Goal: Task Accomplishment & Management: Complete application form

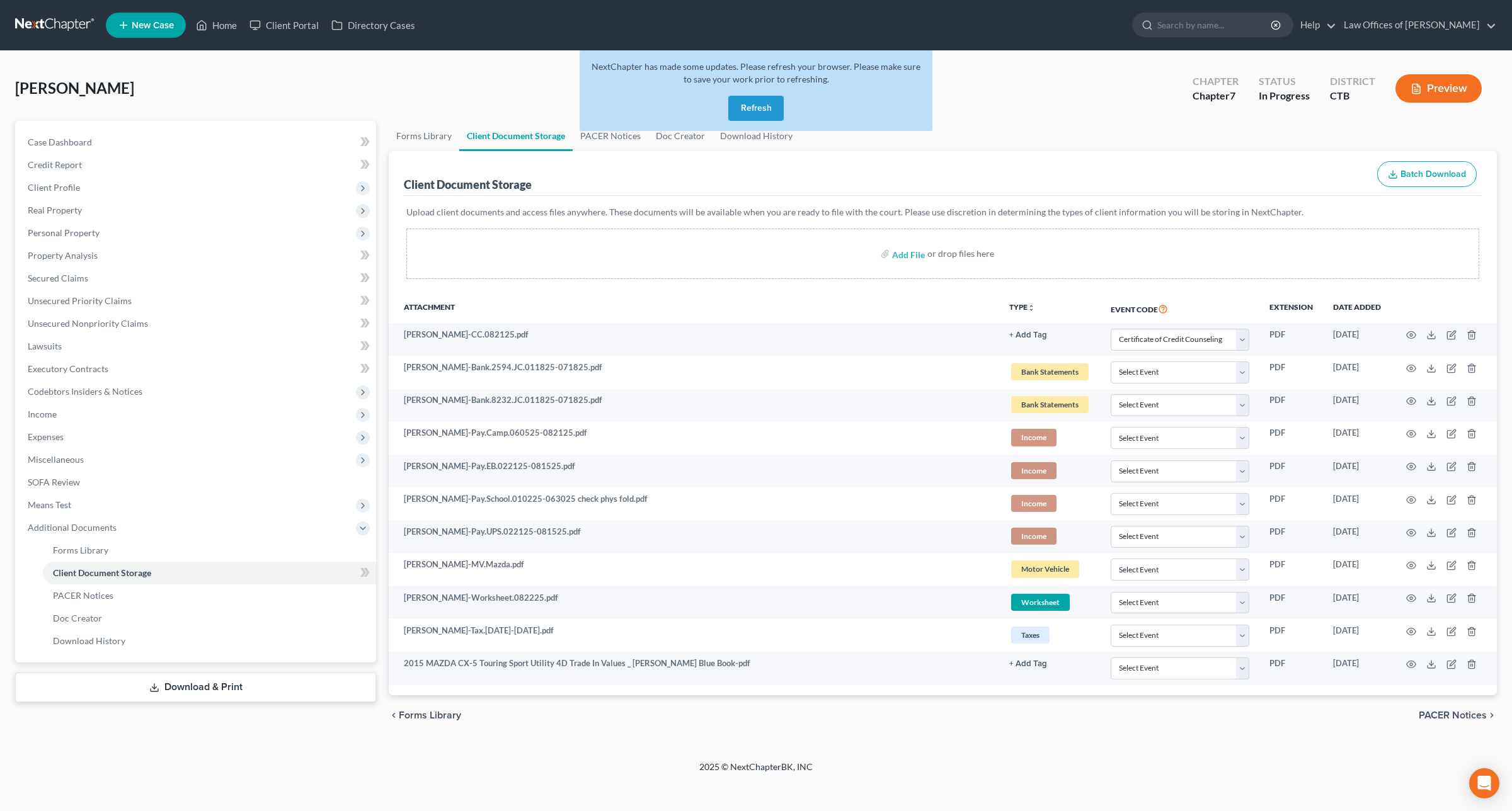
select select "0"
click at [751, 102] on button "Refresh" at bounding box center [756, 108] width 56 height 25
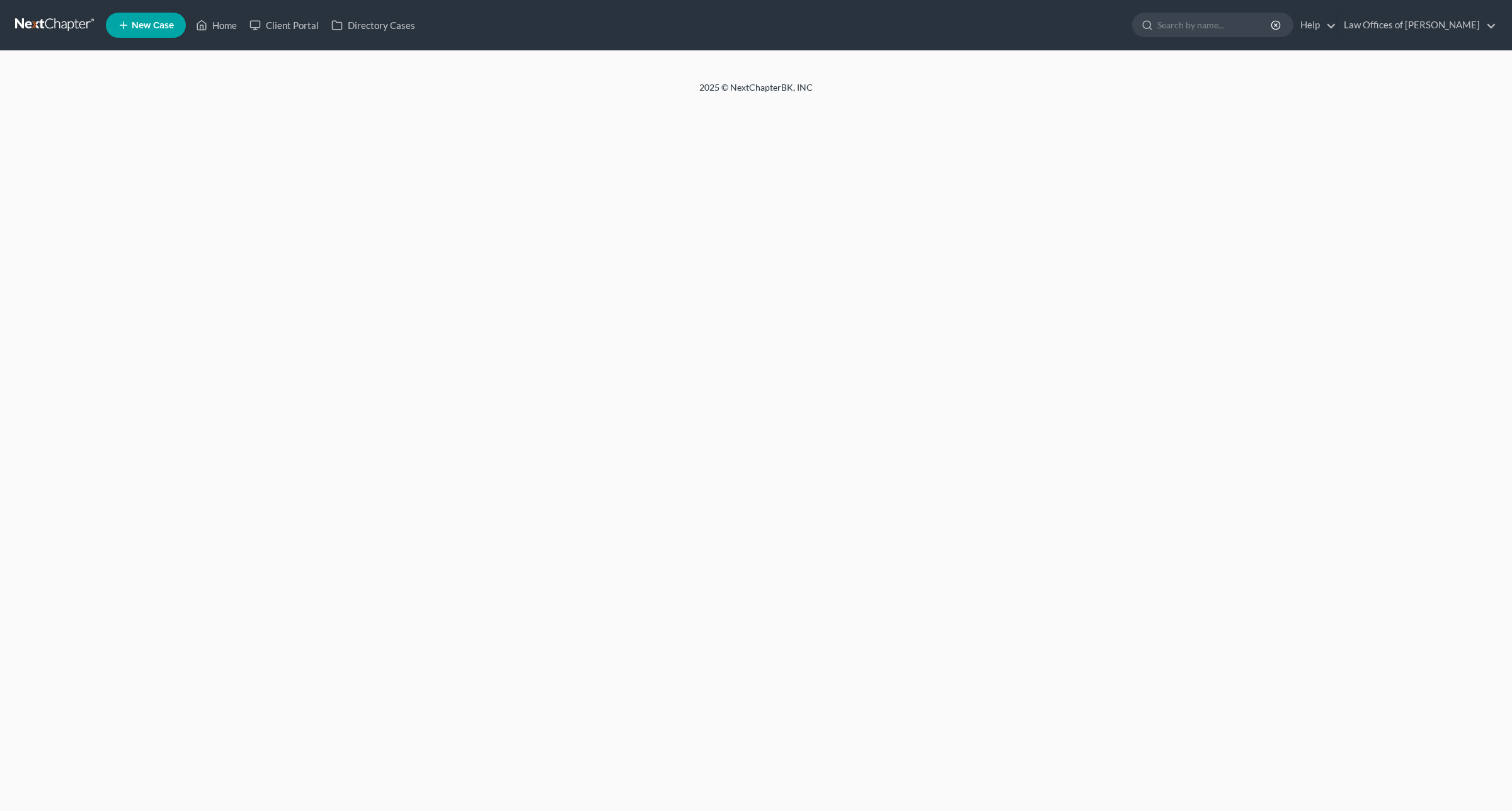
select select "0"
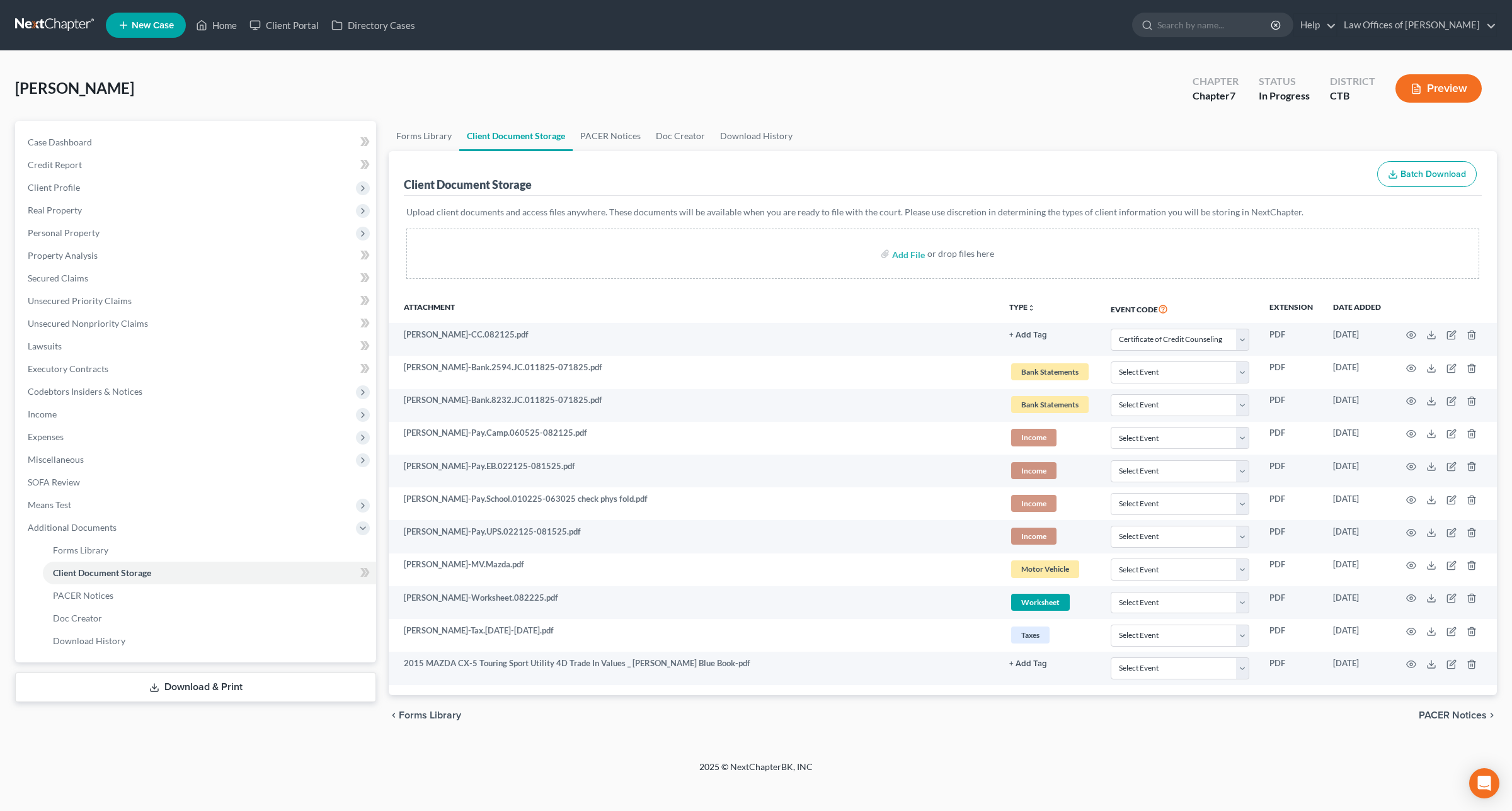
click at [3, 557] on div "Worden, Danielle Upgraded Chapter Chapter 7 Status In Progress District CTB Pre…" at bounding box center [756, 405] width 1512 height 710
click at [3, 640] on div "Worden, Danielle Upgraded Chapter Chapter 7 Status In Progress District CTB Pre…" at bounding box center [756, 405] width 1512 height 710
click at [1218, 754] on div "Worden, Danielle Upgraded Chapter Chapter 7 Status In Progress District CTB Pre…" at bounding box center [756, 405] width 1512 height 710
click at [685, 40] on ul "New Case Home Client Portal Directory Cases - No Result - See all results Or Pr…" at bounding box center [801, 25] width 1391 height 33
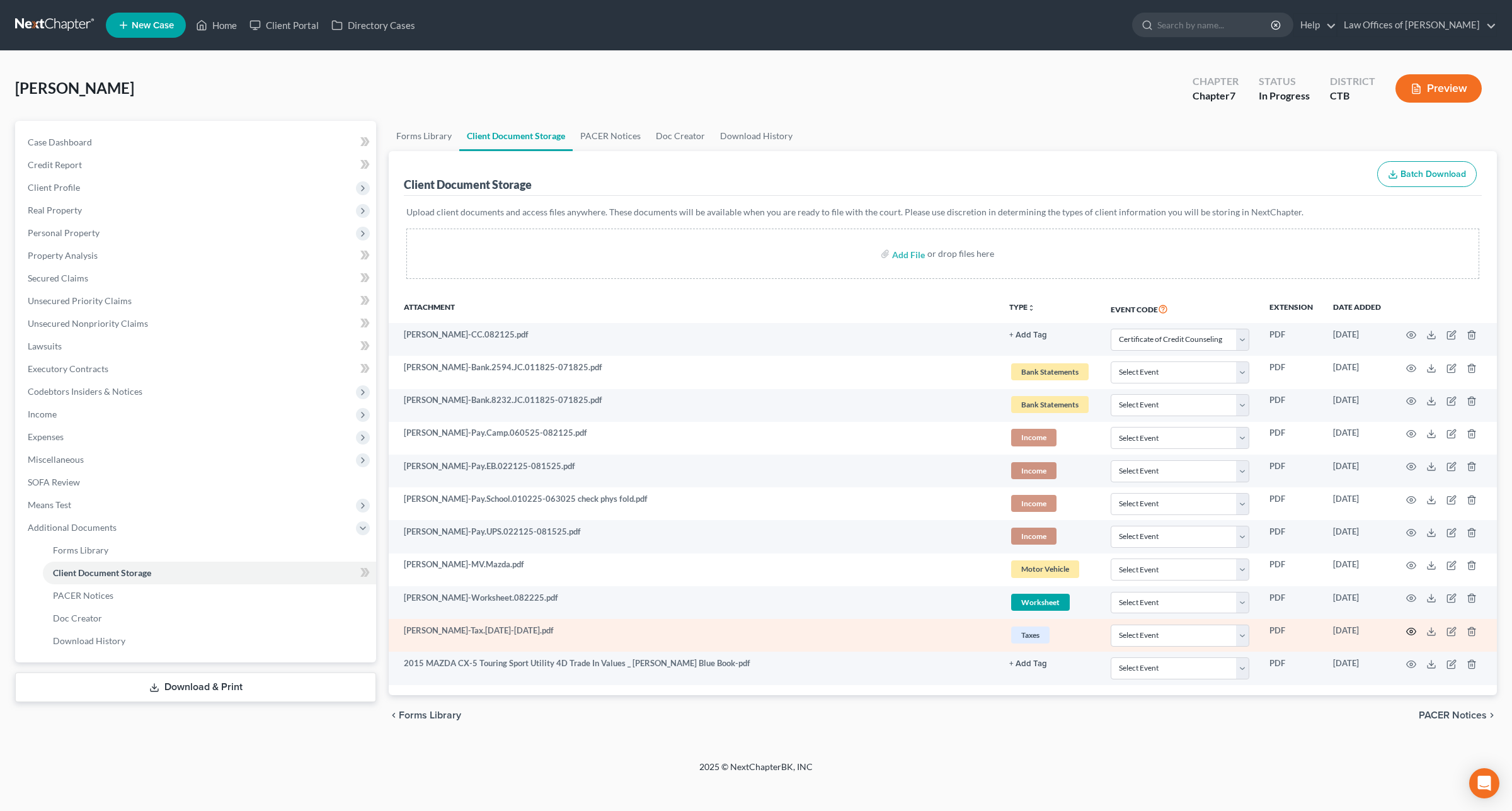
click at [1415, 636] on icon "button" at bounding box center [1411, 632] width 10 height 10
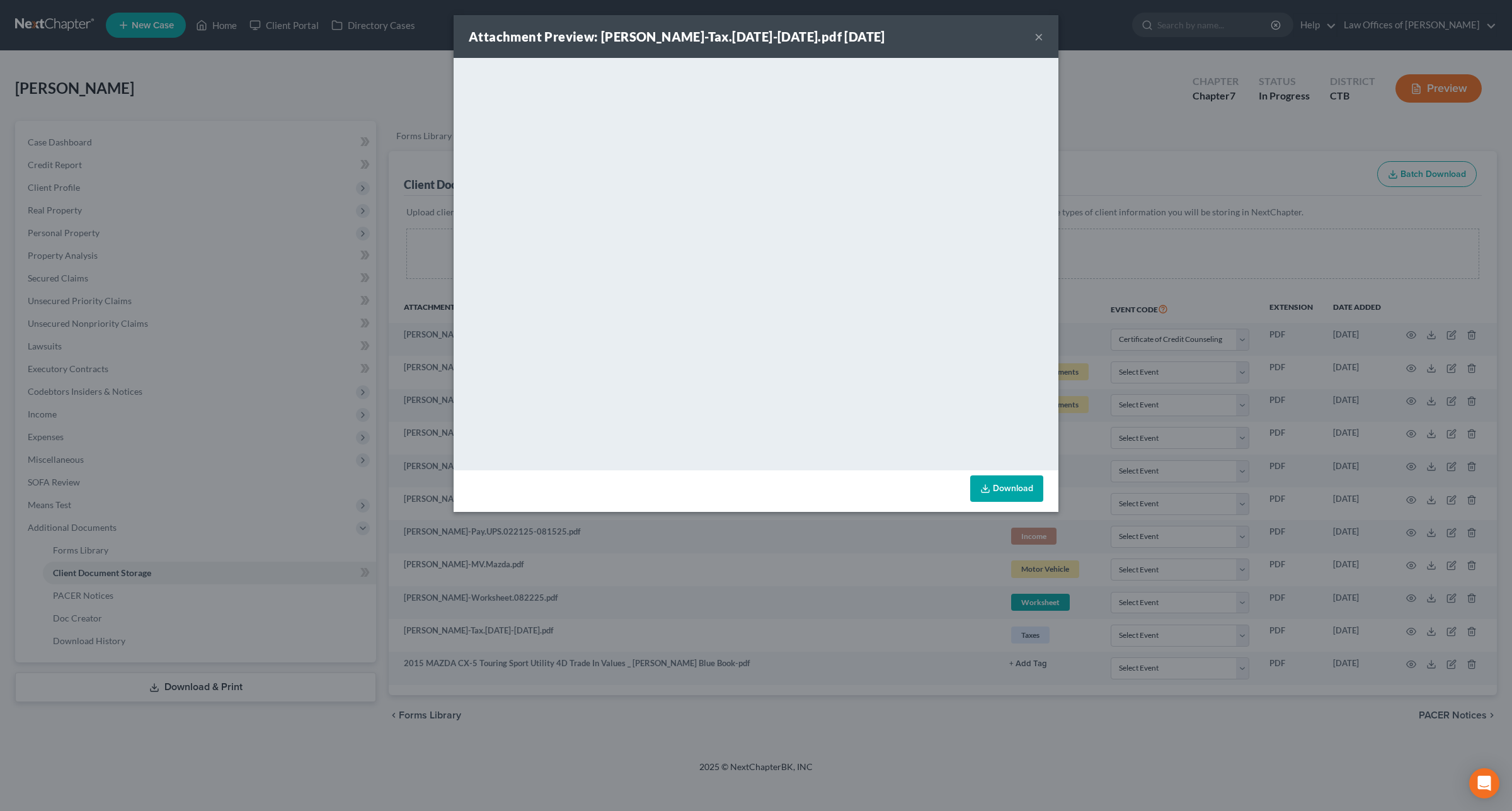
click at [1010, 487] on link "Download" at bounding box center [1007, 489] width 73 height 26
click at [1035, 36] on button "×" at bounding box center [1038, 36] width 9 height 15
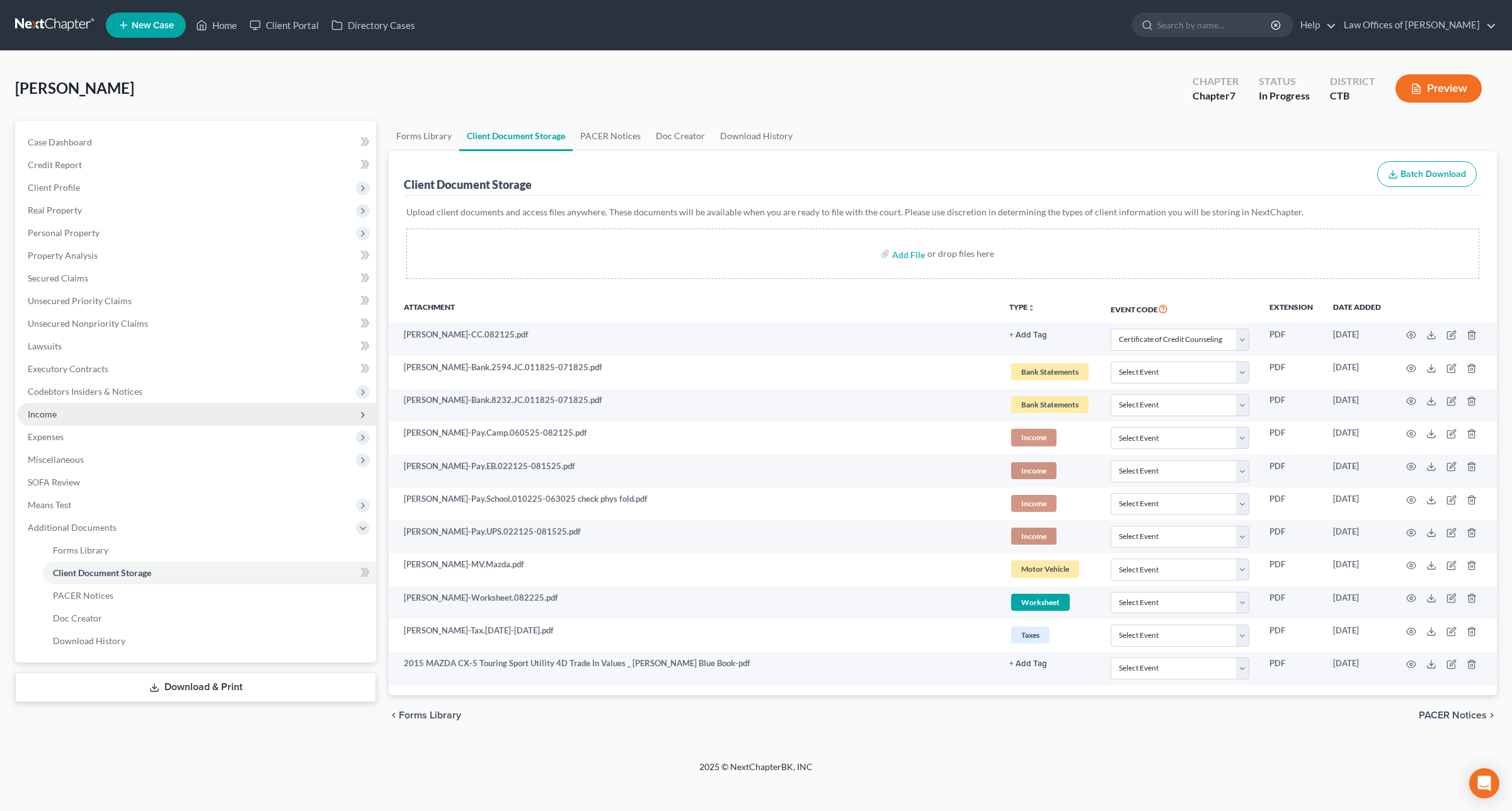
click at [52, 411] on span "Income" at bounding box center [42, 414] width 29 height 11
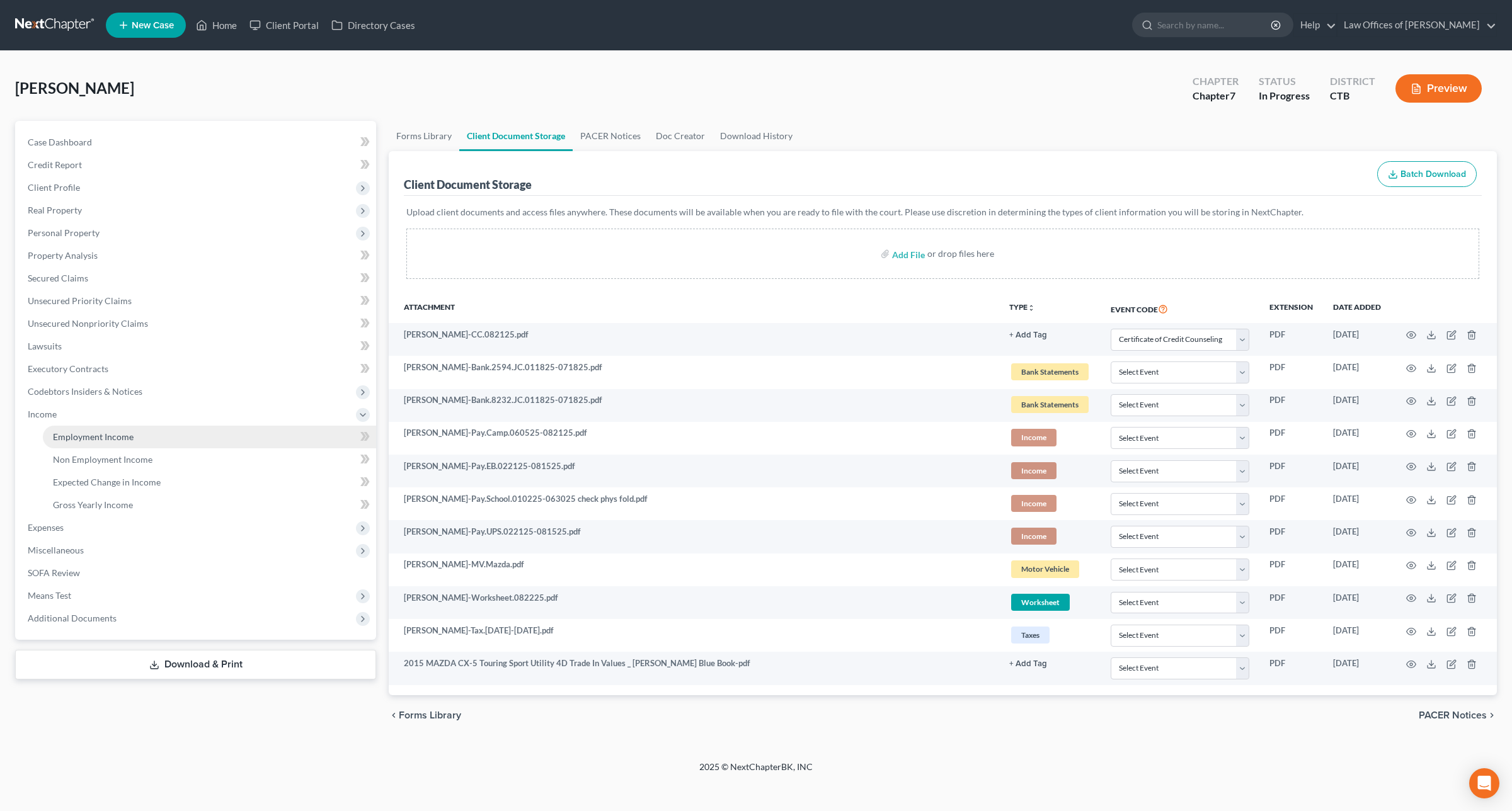
click at [91, 439] on span "Employment Income" at bounding box center [93, 437] width 81 height 11
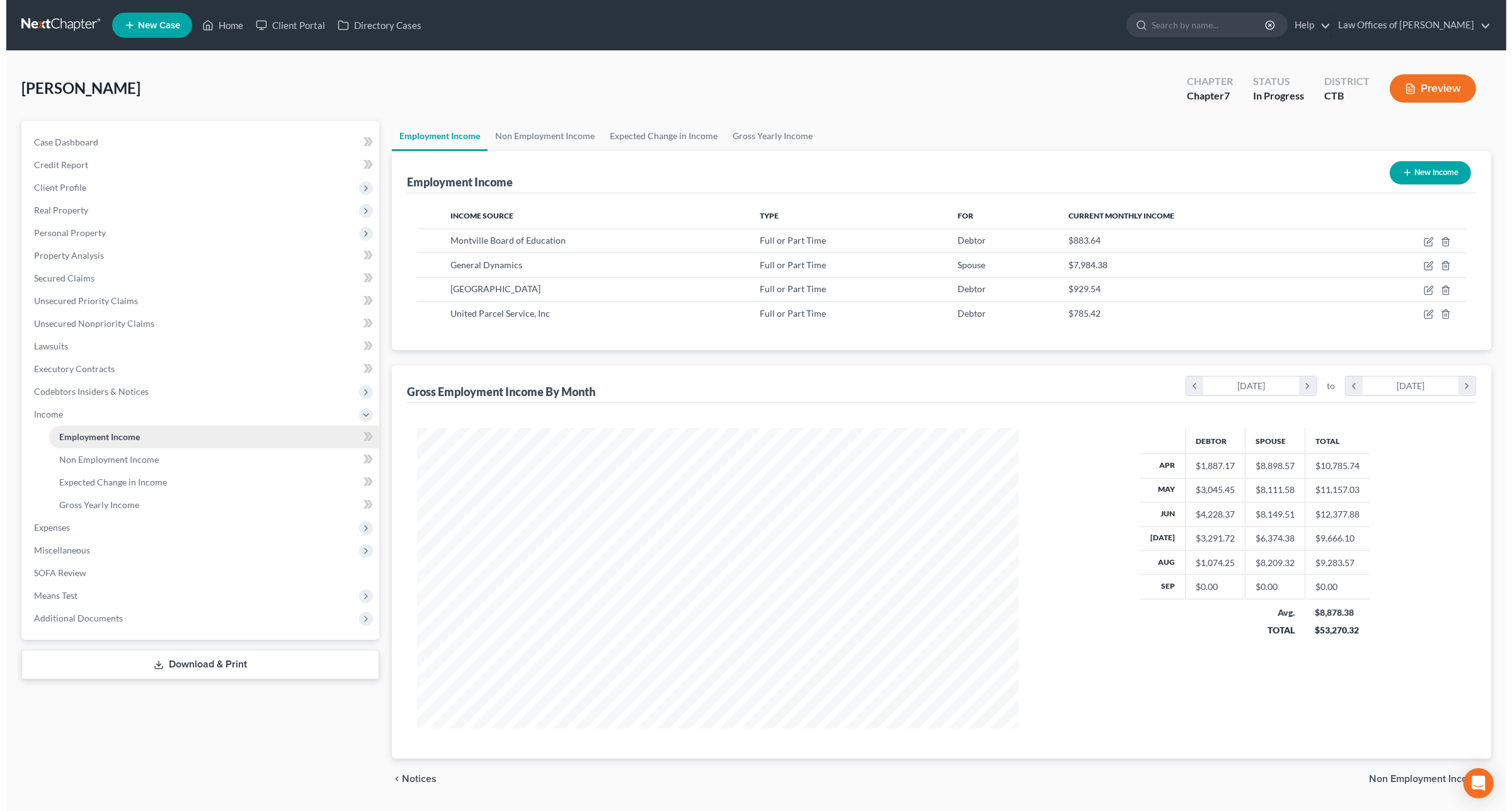
scroll to position [300, 625]
click at [1423, 316] on icon "button" at bounding box center [1422, 314] width 10 height 10
select select "0"
select select "10"
select select "3"
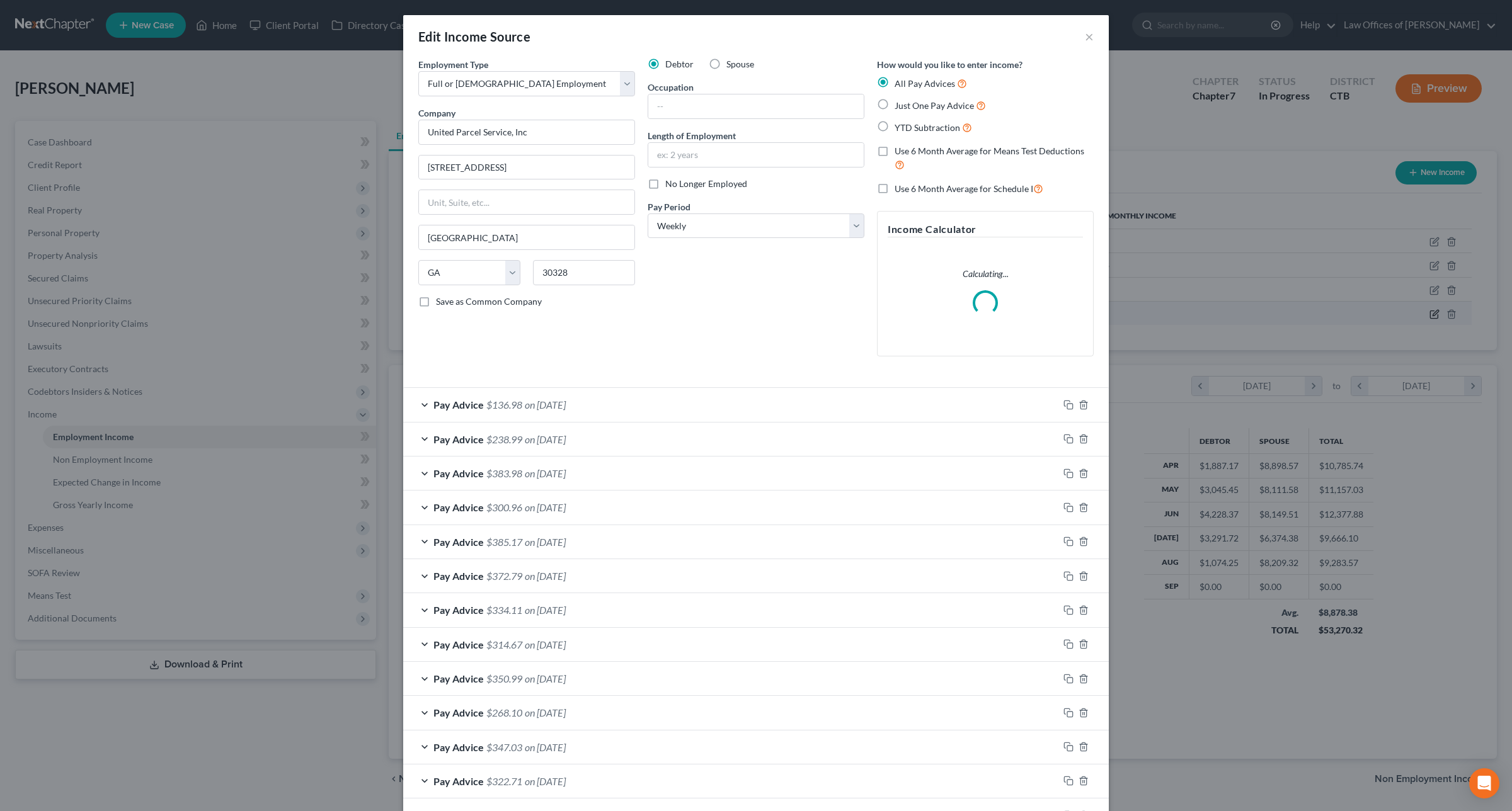
scroll to position [303, 631]
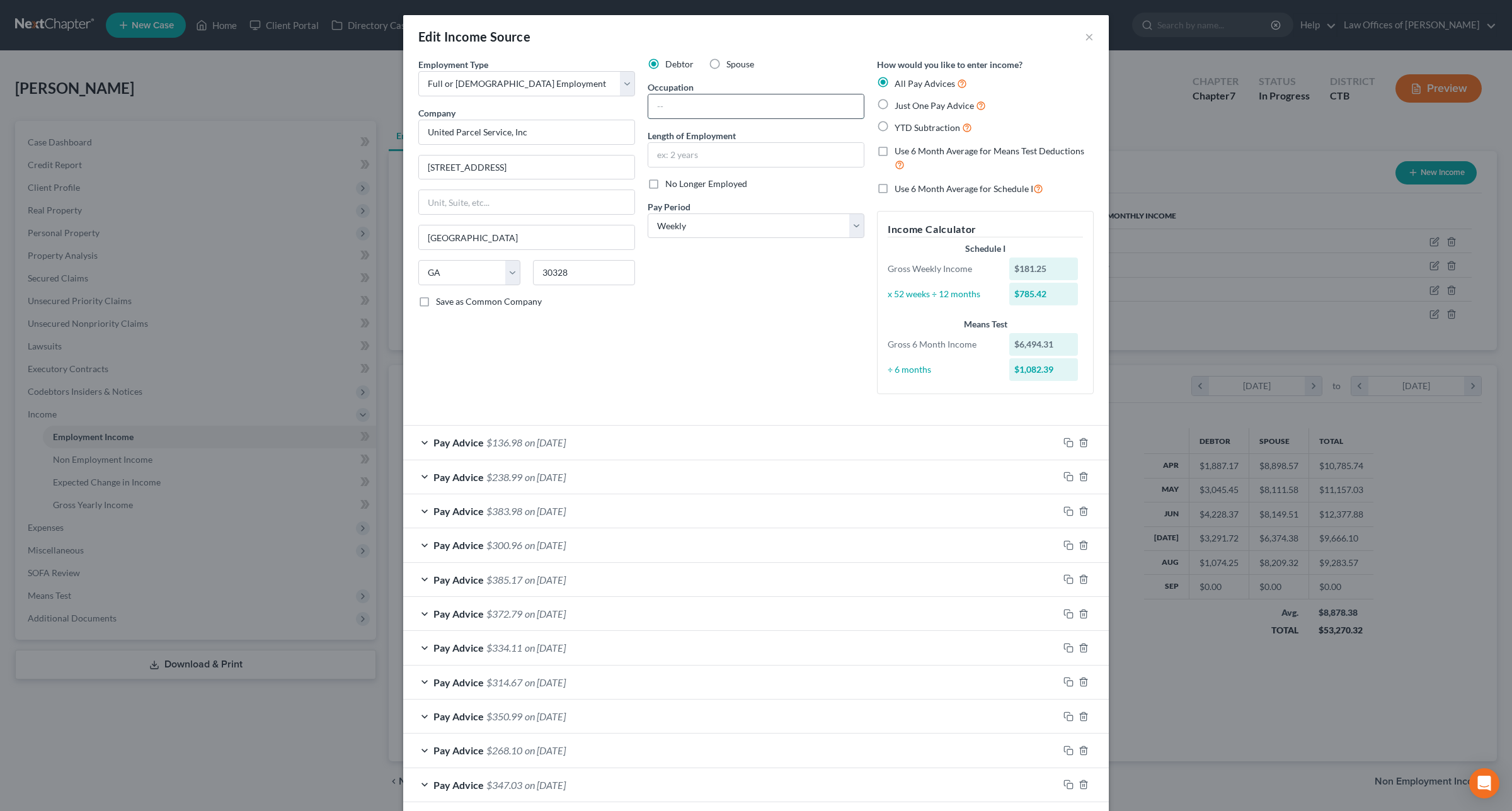
click at [782, 110] on input "text" at bounding box center [755, 106] width 215 height 24
type input "Driver"
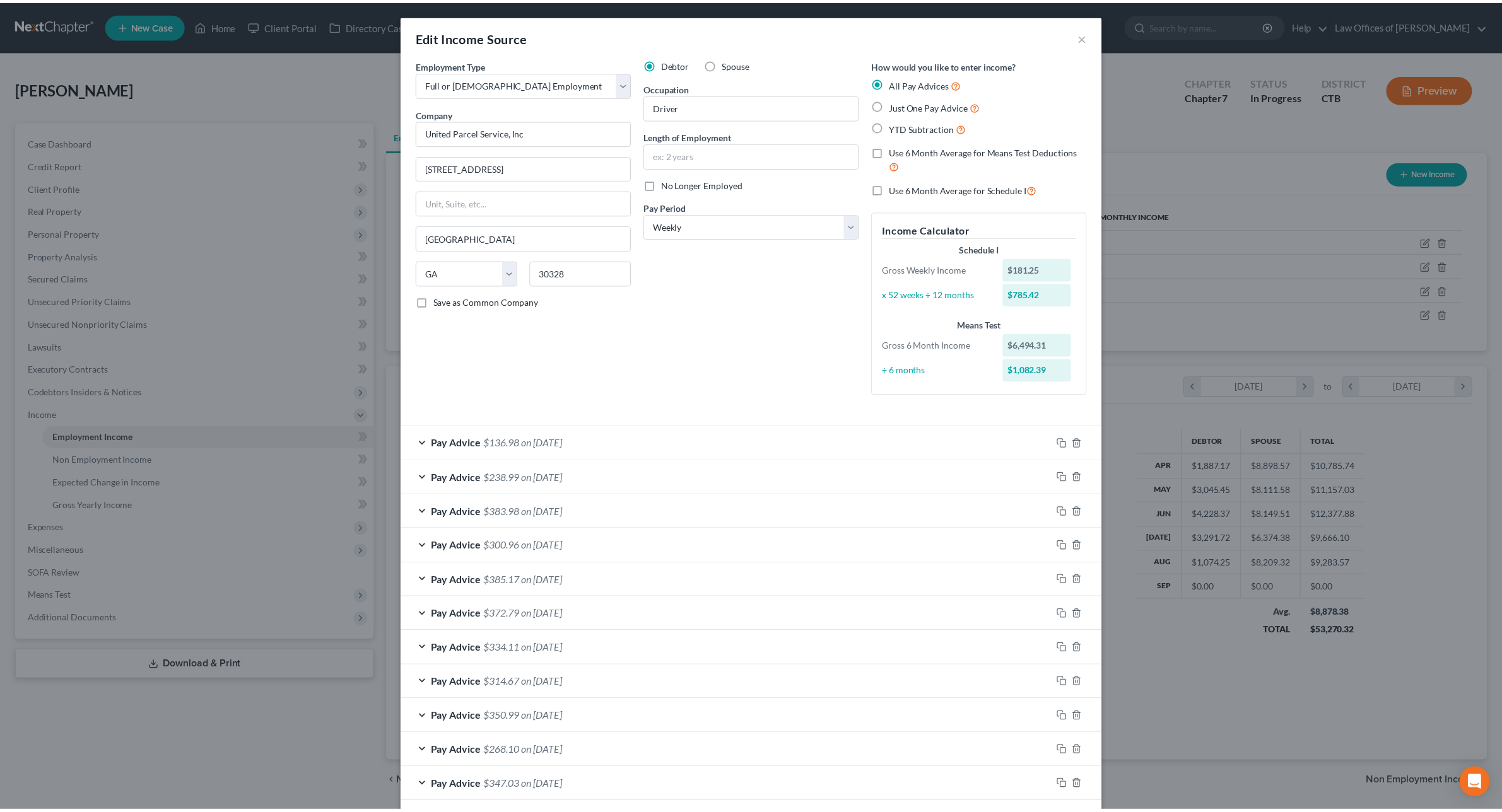
scroll to position [269, 0]
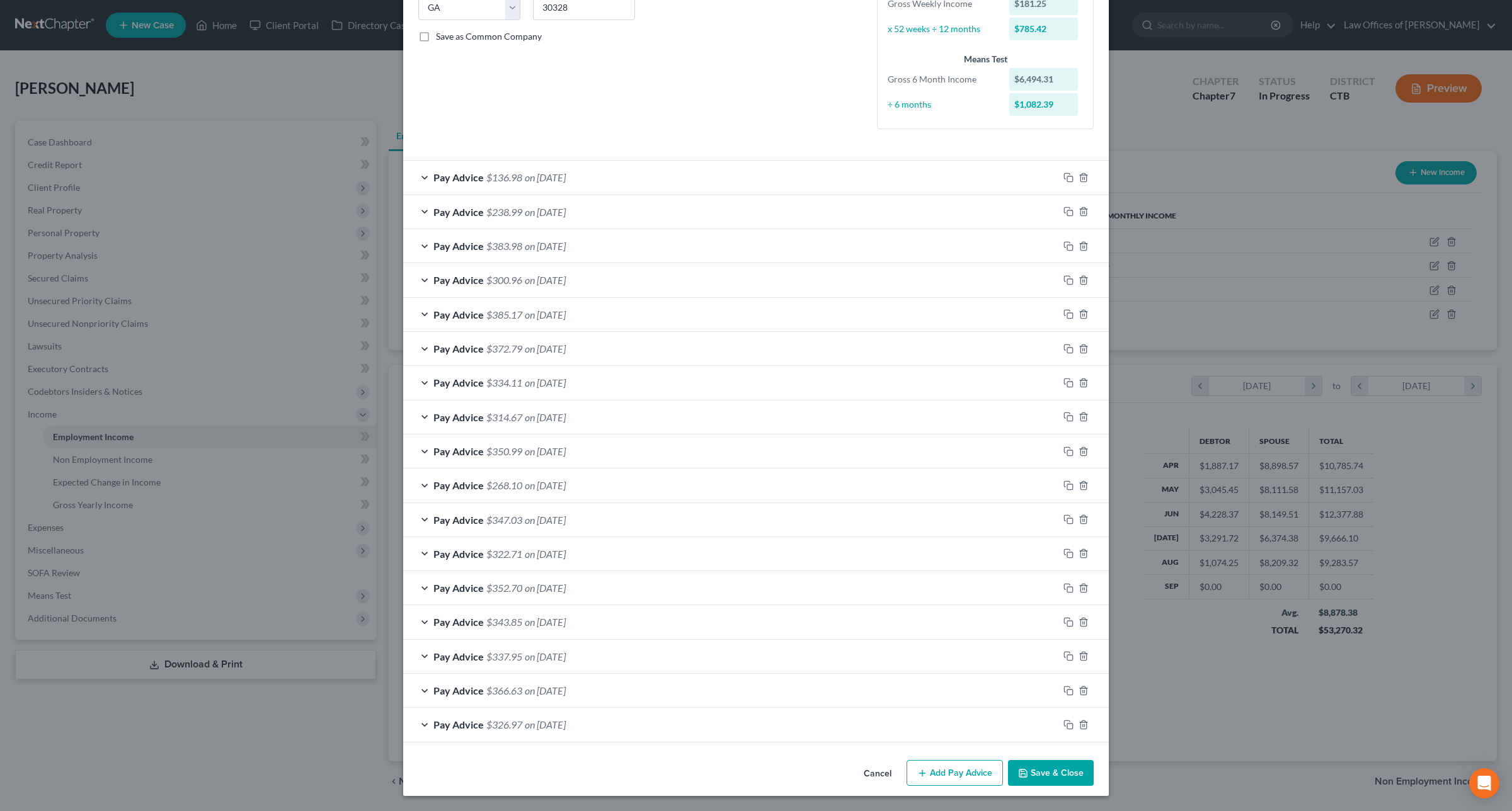
click at [1049, 772] on button "Save & Close" at bounding box center [1050, 773] width 86 height 26
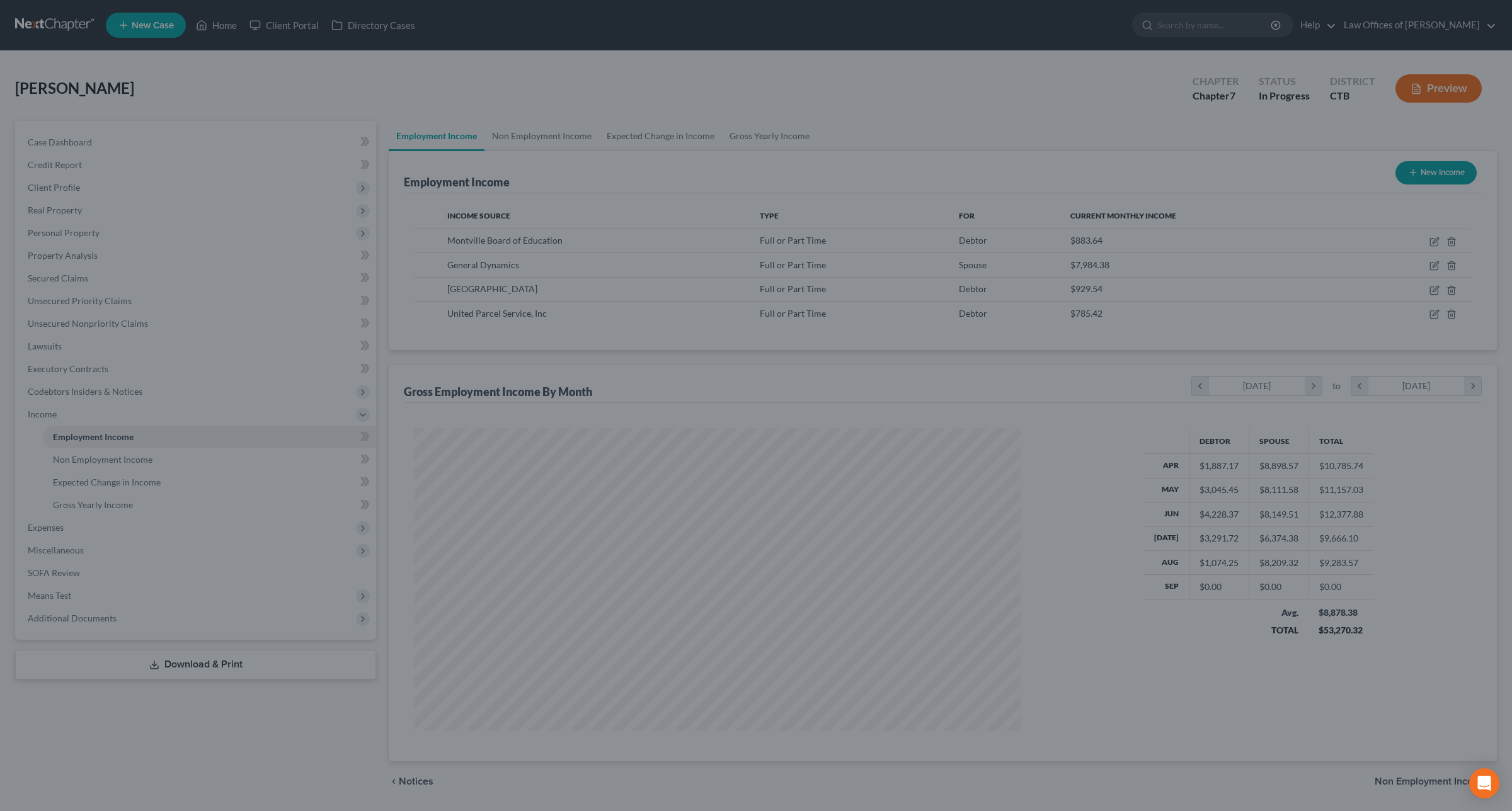
scroll to position [629575, 629265]
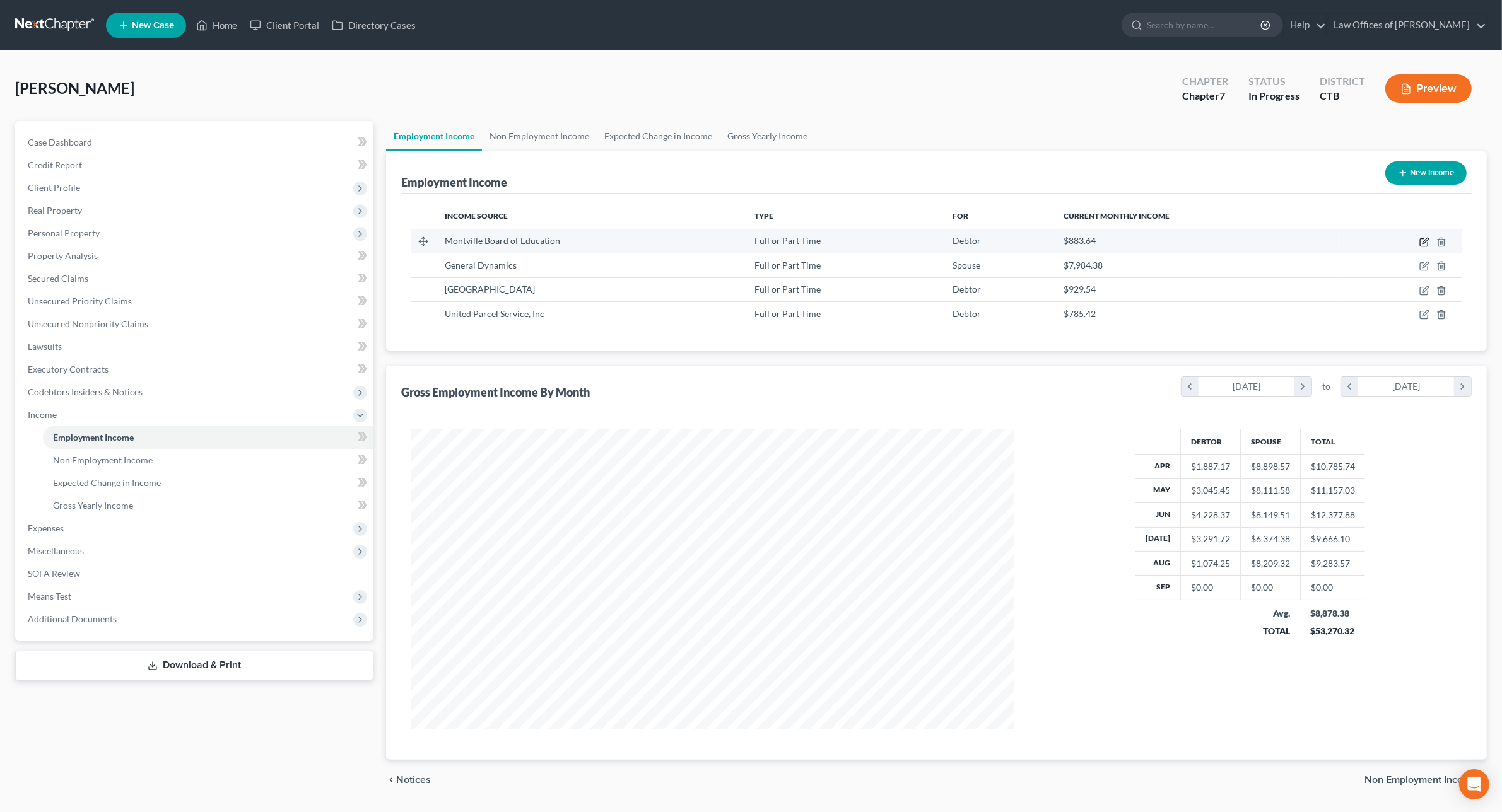
click at [1428, 245] on icon "button" at bounding box center [1423, 243] width 8 height 8
select select "0"
select select "6"
select select "1"
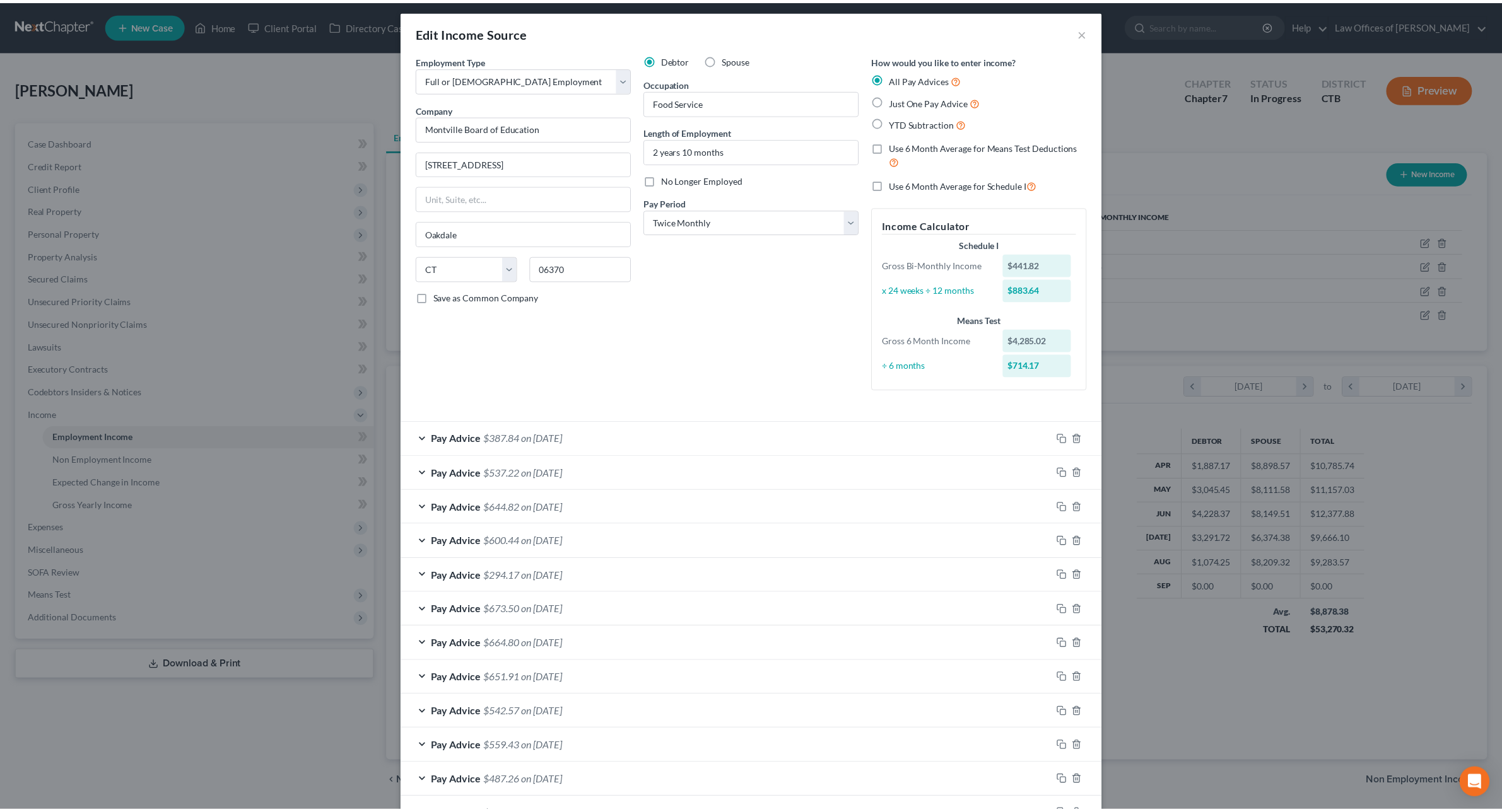
scroll to position [0, 0]
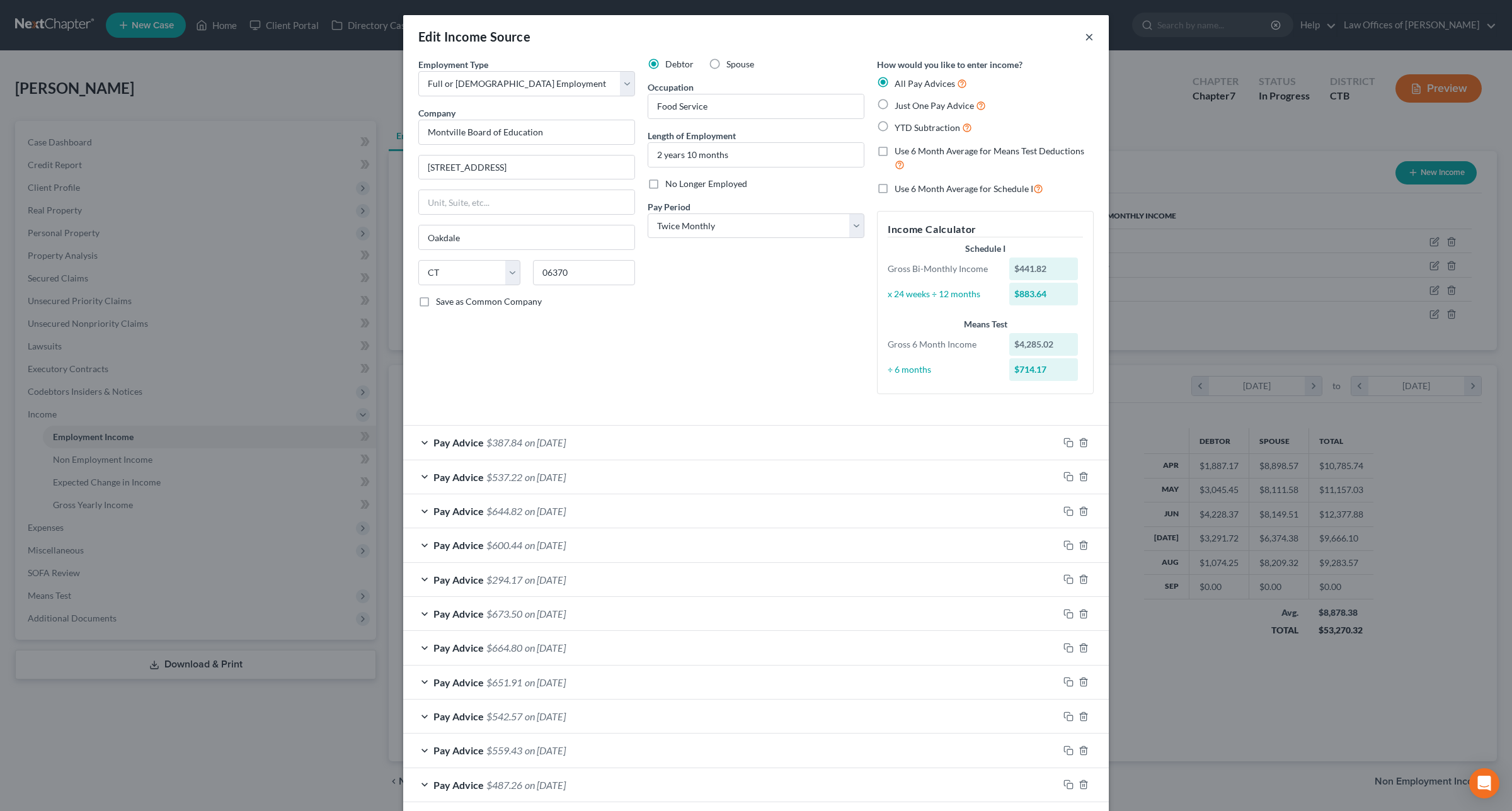
click at [1085, 36] on button "×" at bounding box center [1089, 36] width 9 height 15
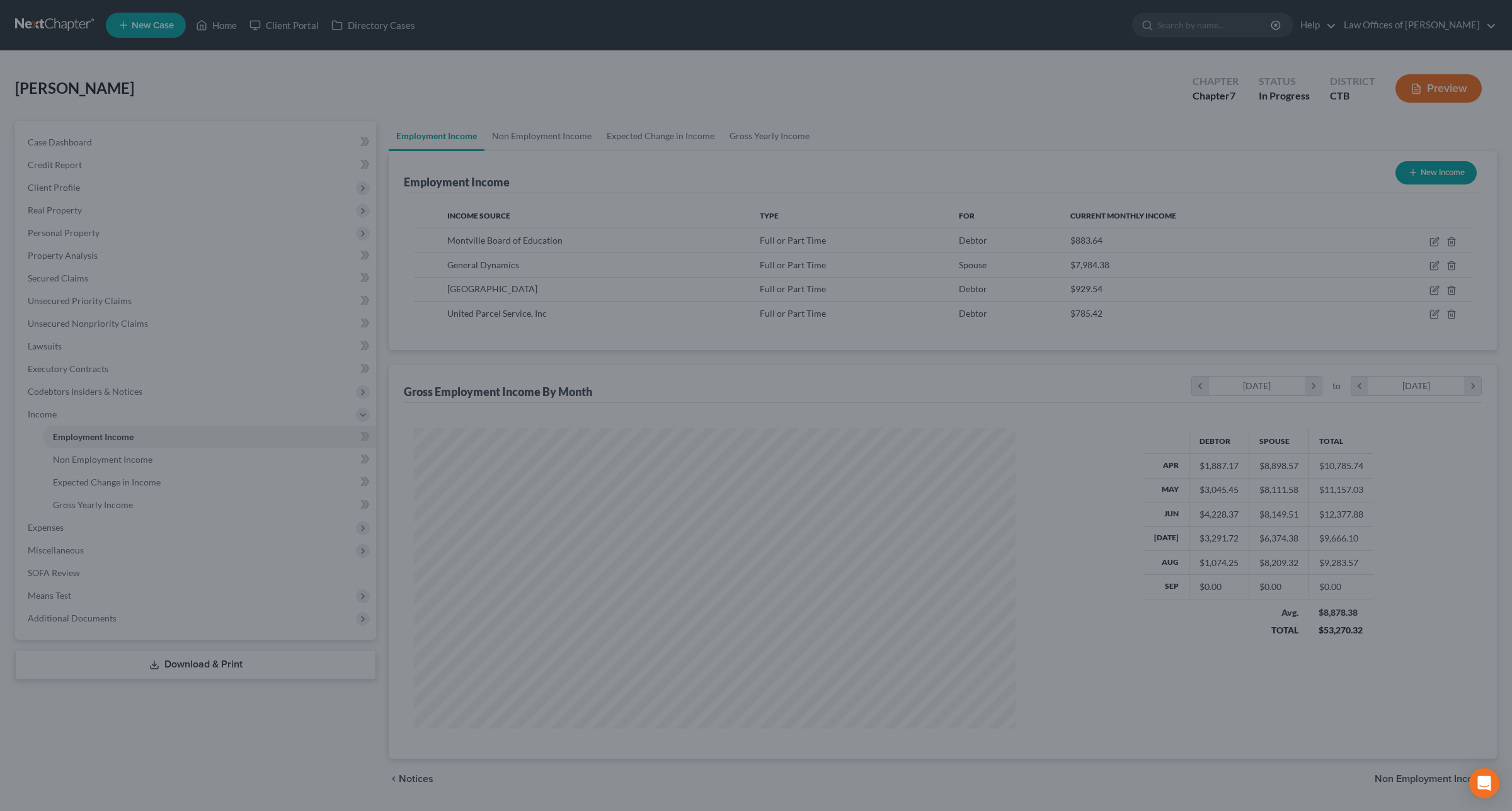
scroll to position [629575, 629265]
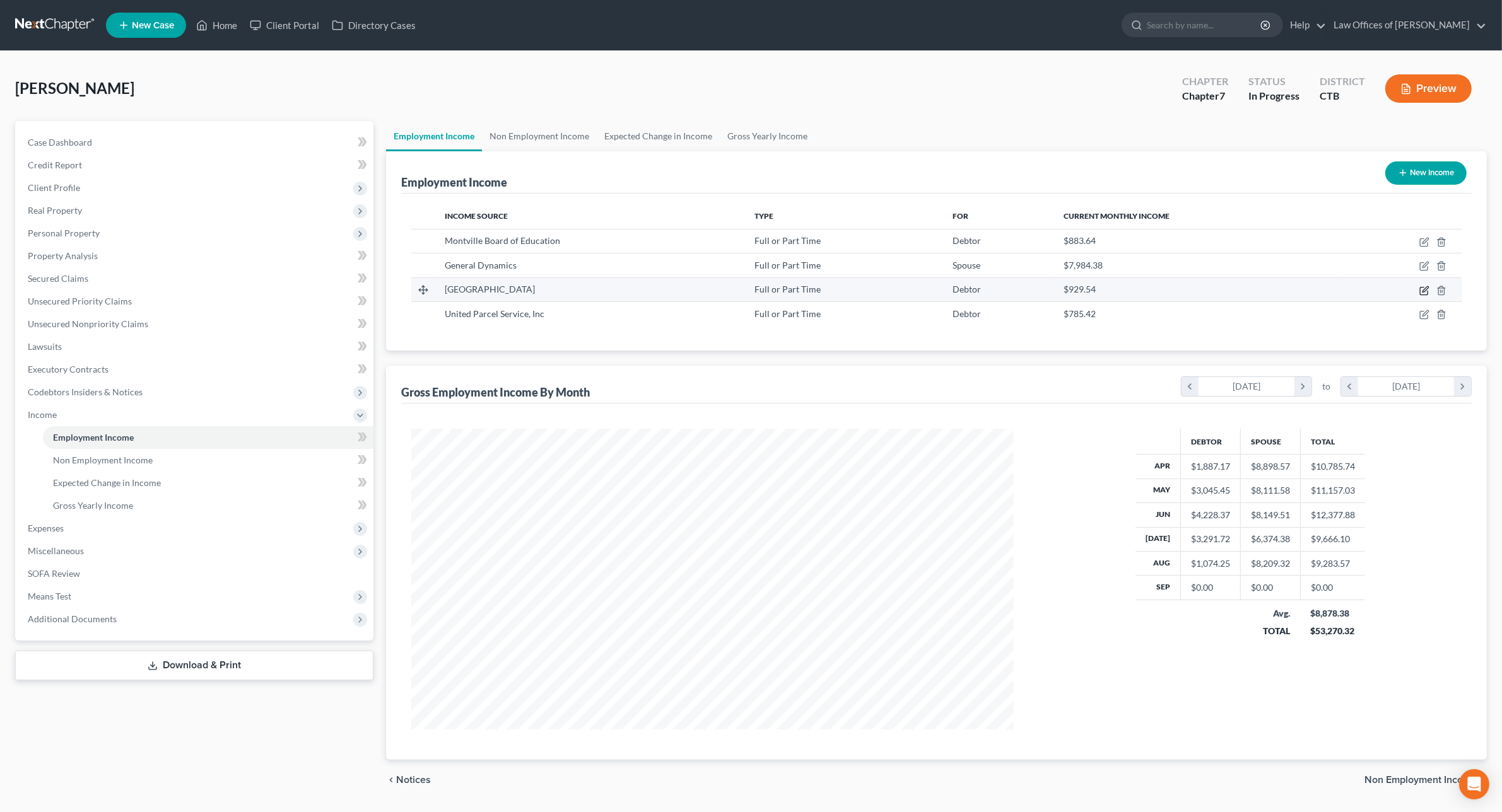
click at [1425, 291] on icon "button" at bounding box center [1424, 290] width 10 height 10
select select "0"
select select "6"
select select "3"
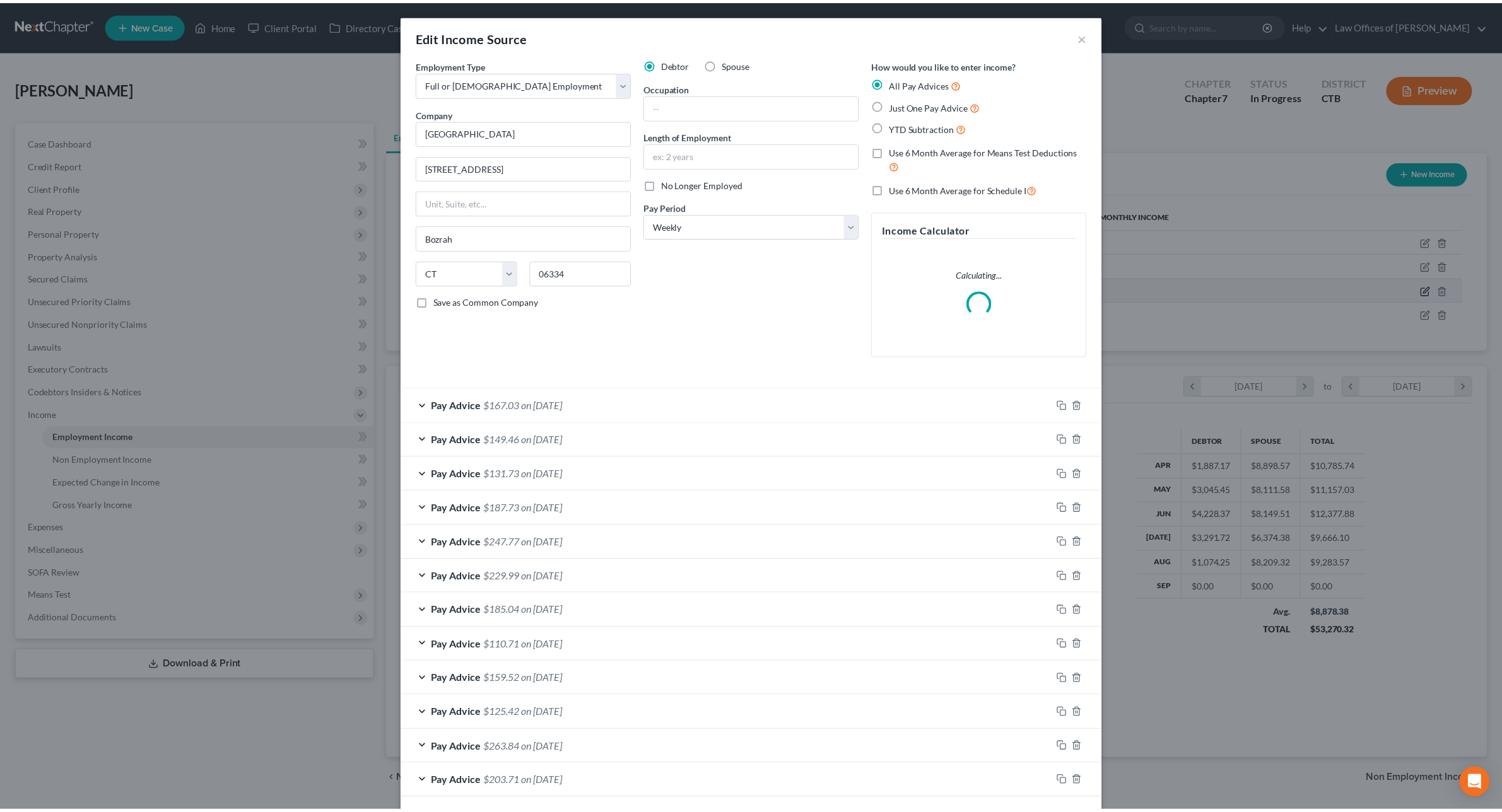
scroll to position [303, 632]
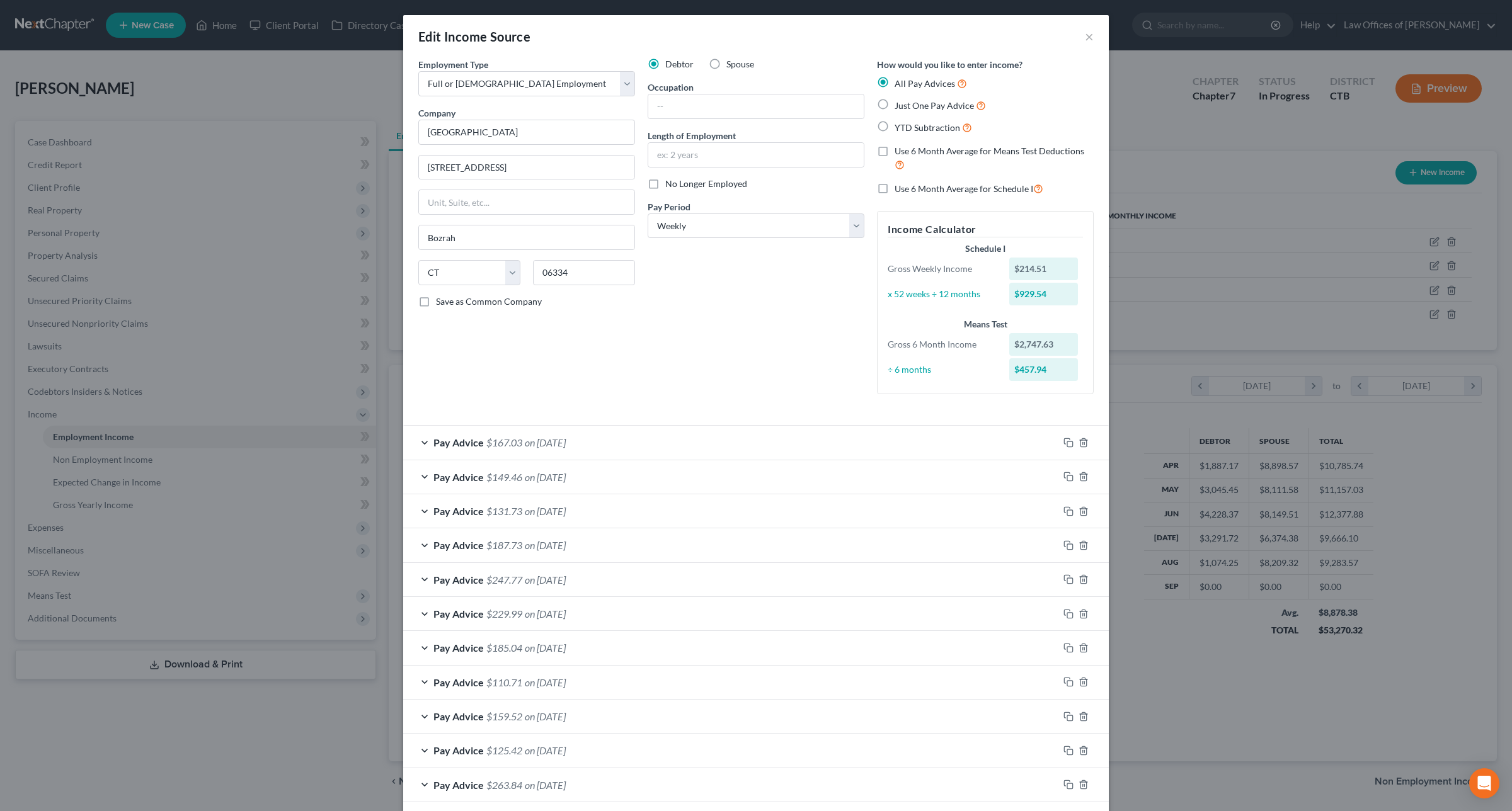
click at [1090, 39] on div "Edit Income Source ×" at bounding box center [755, 36] width 705 height 43
click at [1085, 36] on button "×" at bounding box center [1089, 36] width 9 height 15
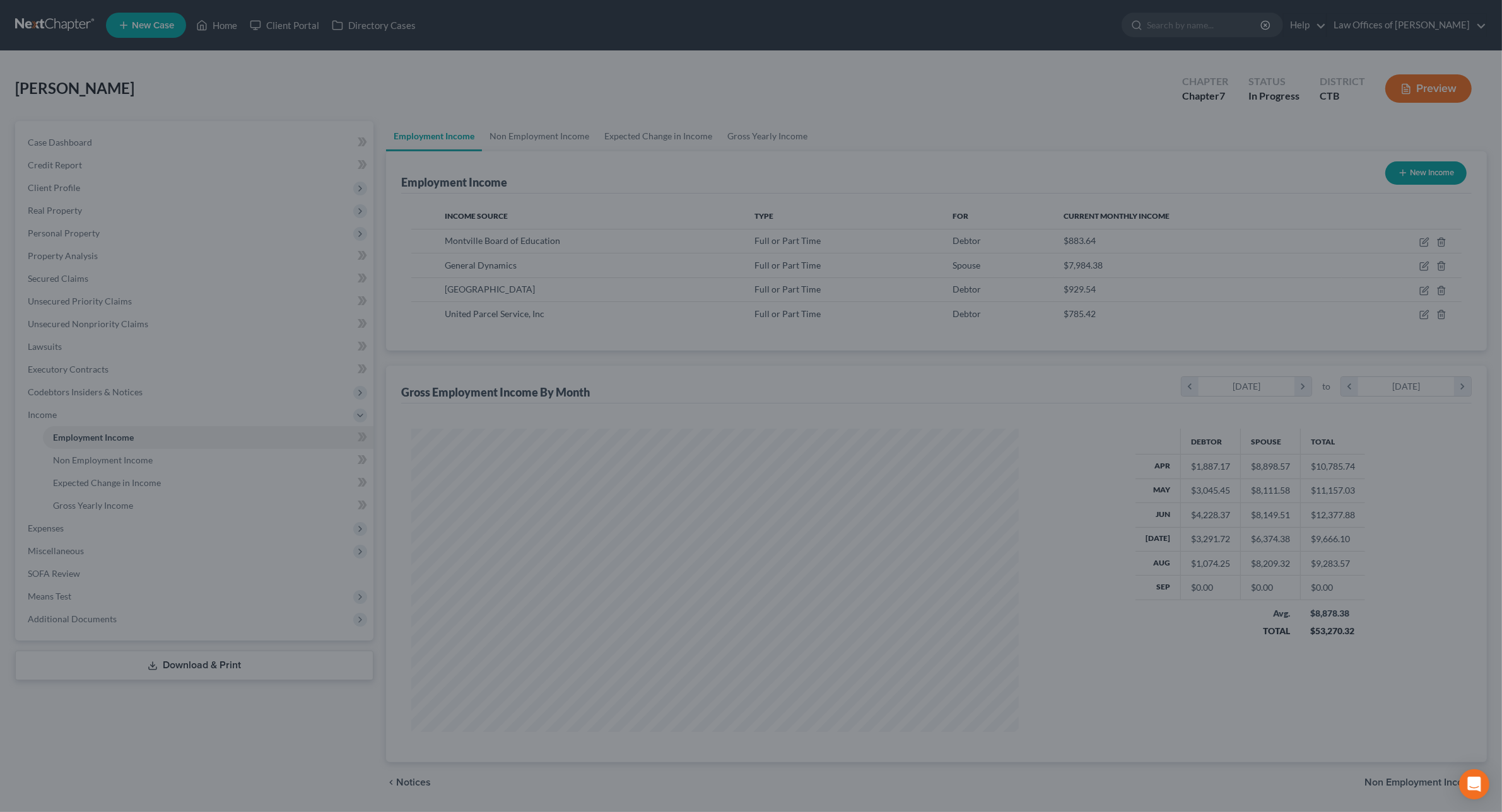
scroll to position [630351, 630166]
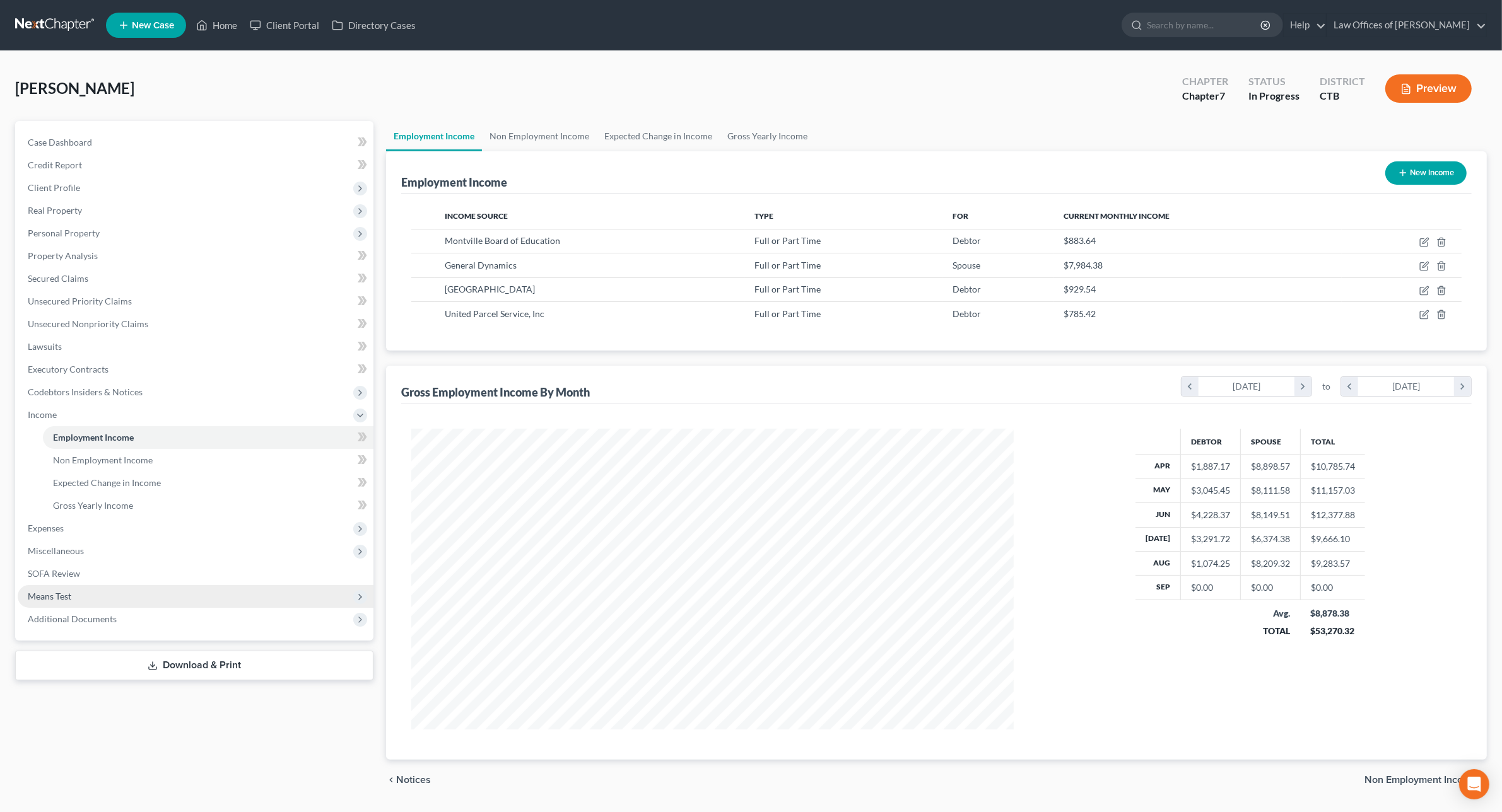
click at [55, 591] on span "Means Test" at bounding box center [49, 596] width 44 height 11
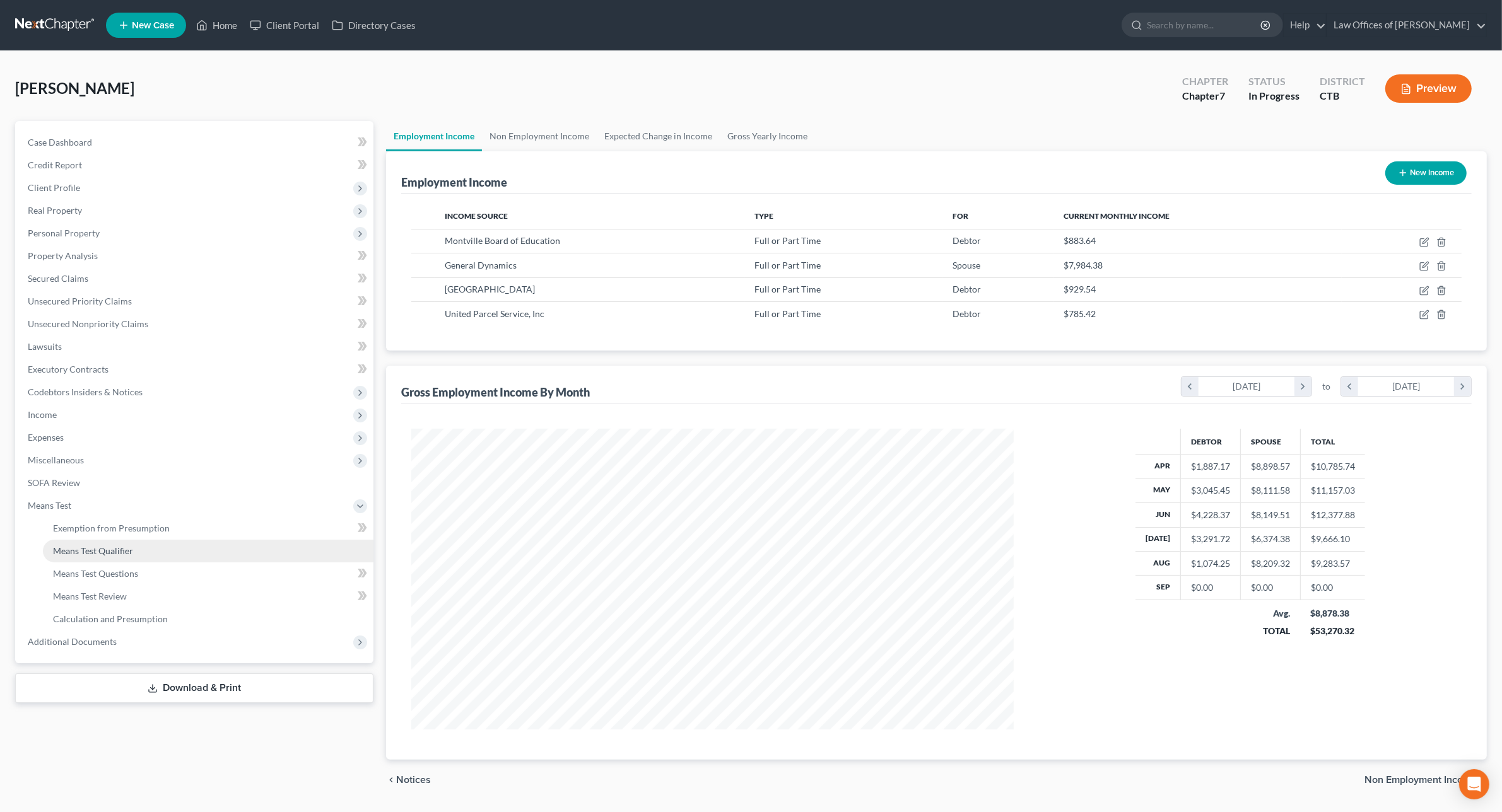
click at [117, 550] on span "Means Test Qualifier" at bounding box center [93, 551] width 80 height 11
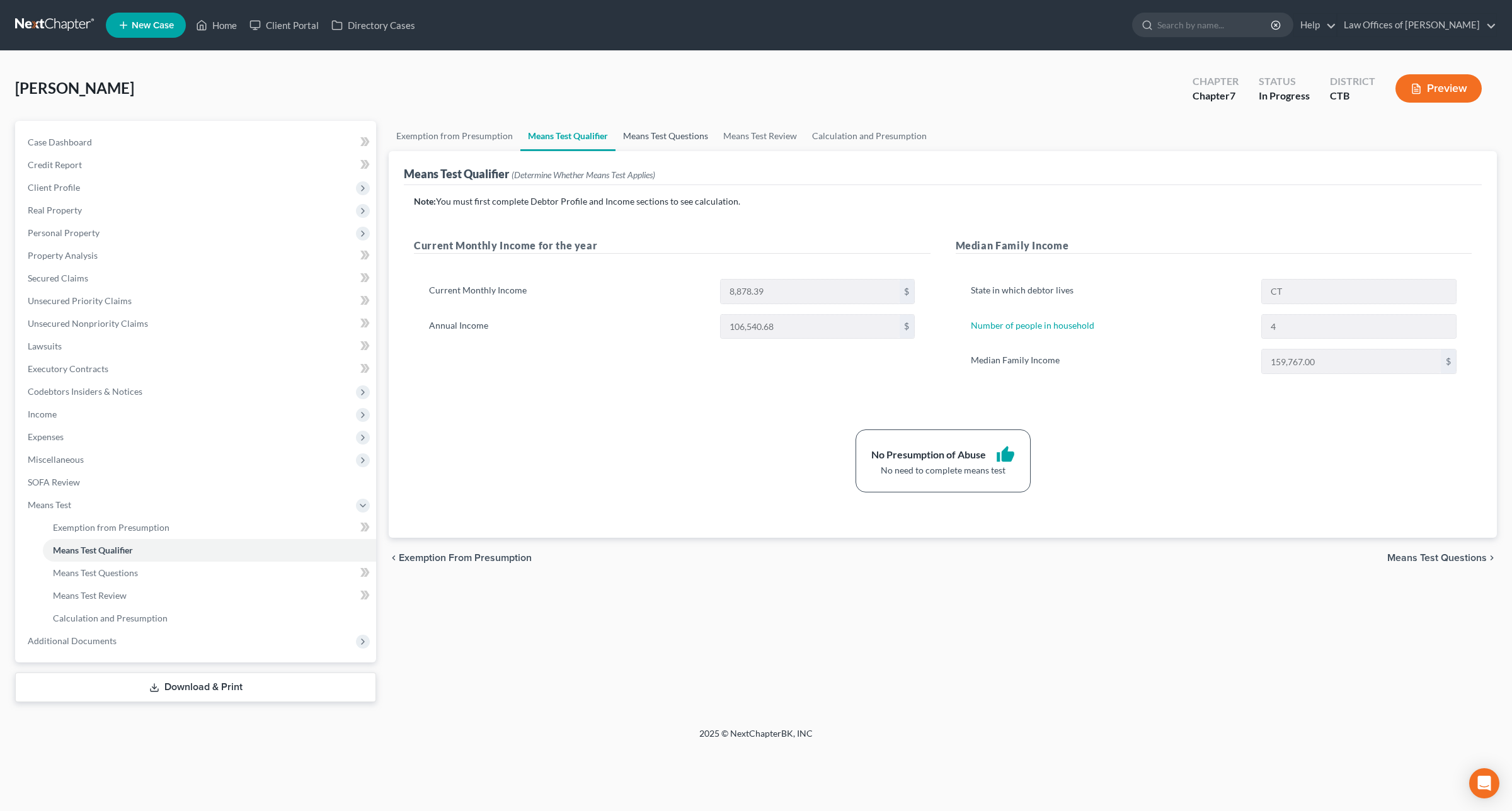
click at [674, 134] on link "Means Test Questions" at bounding box center [665, 136] width 100 height 30
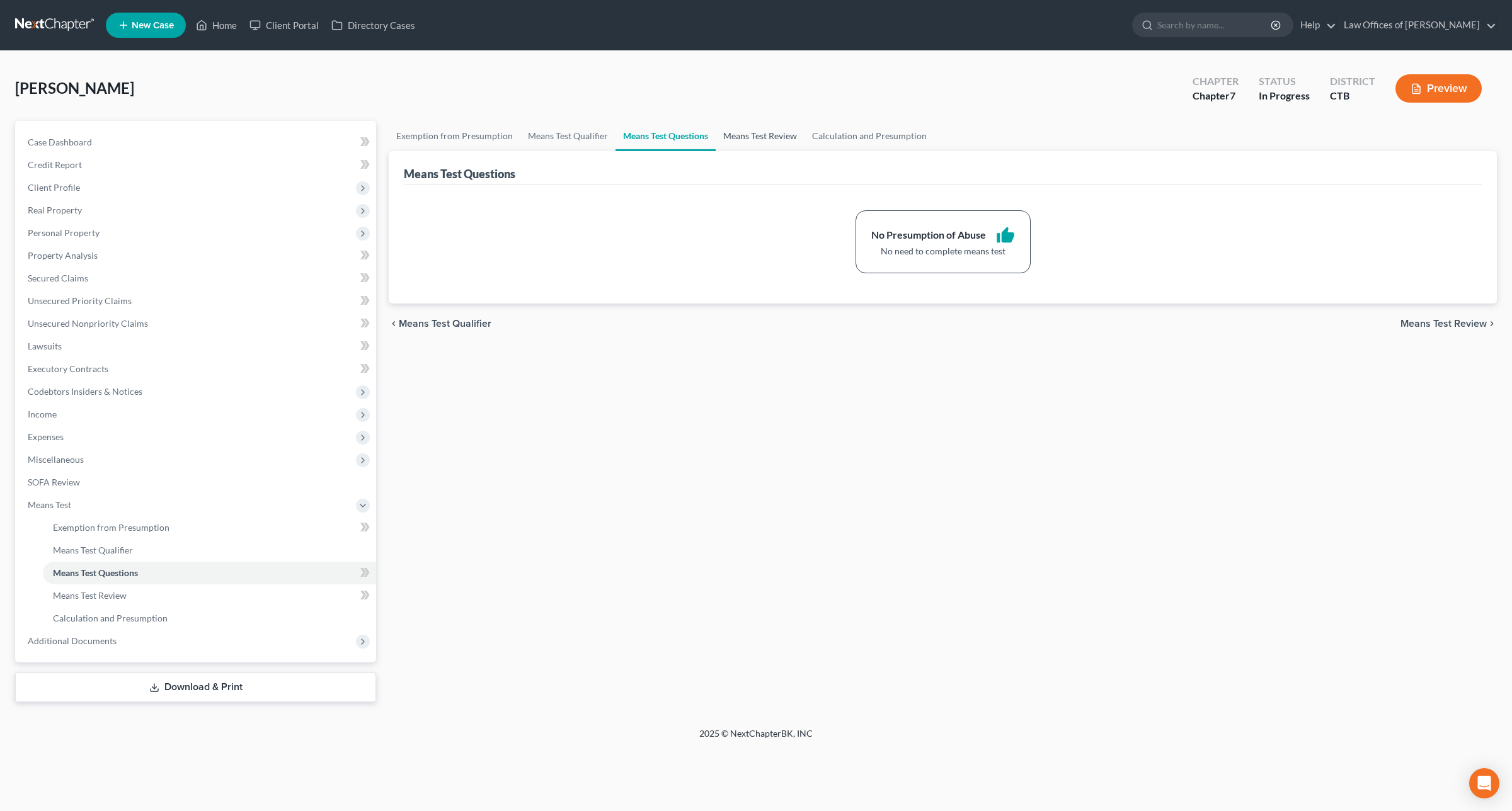
click at [756, 130] on link "Means Test Review" at bounding box center [760, 136] width 89 height 30
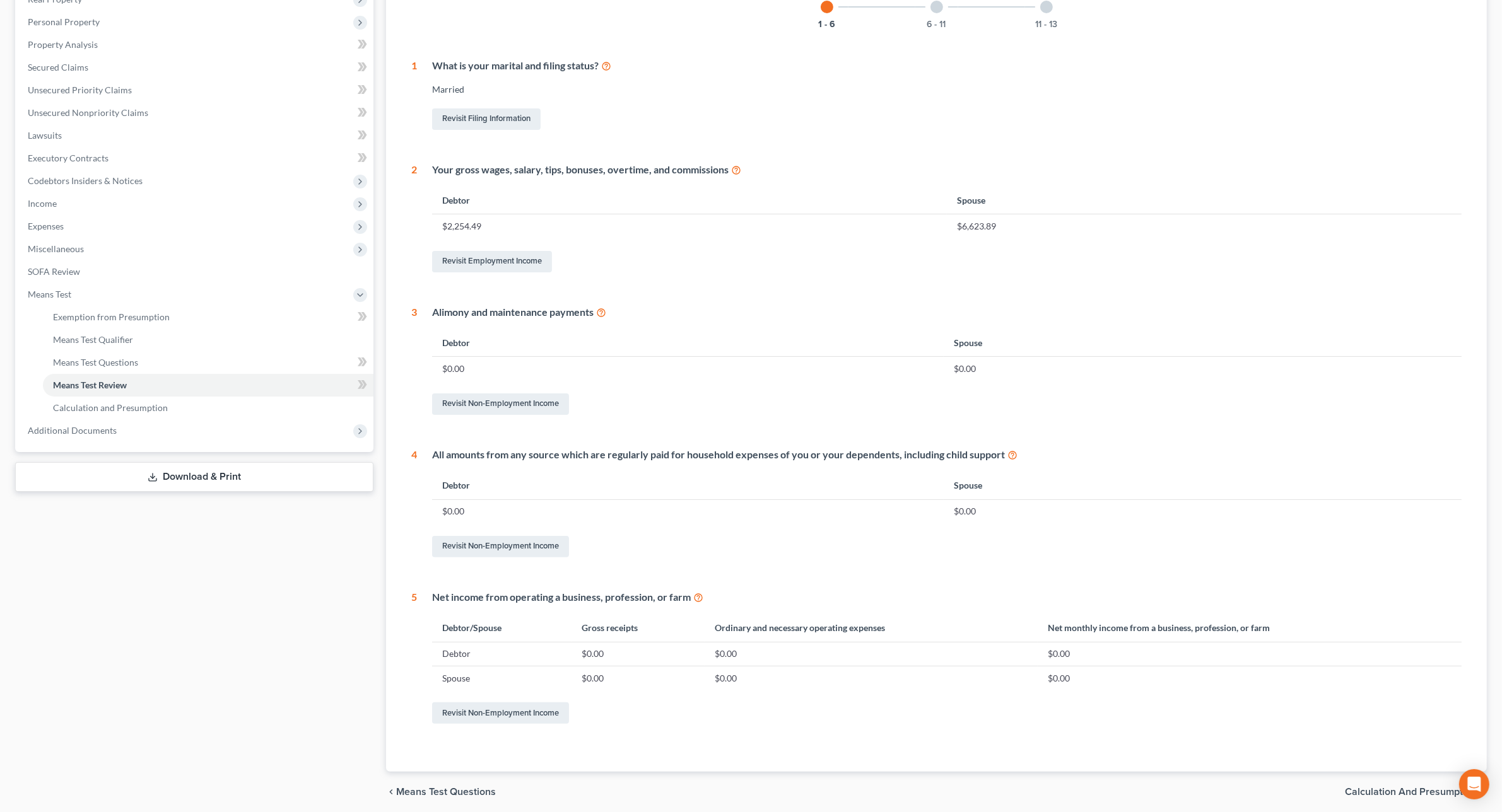
scroll to position [195, 0]
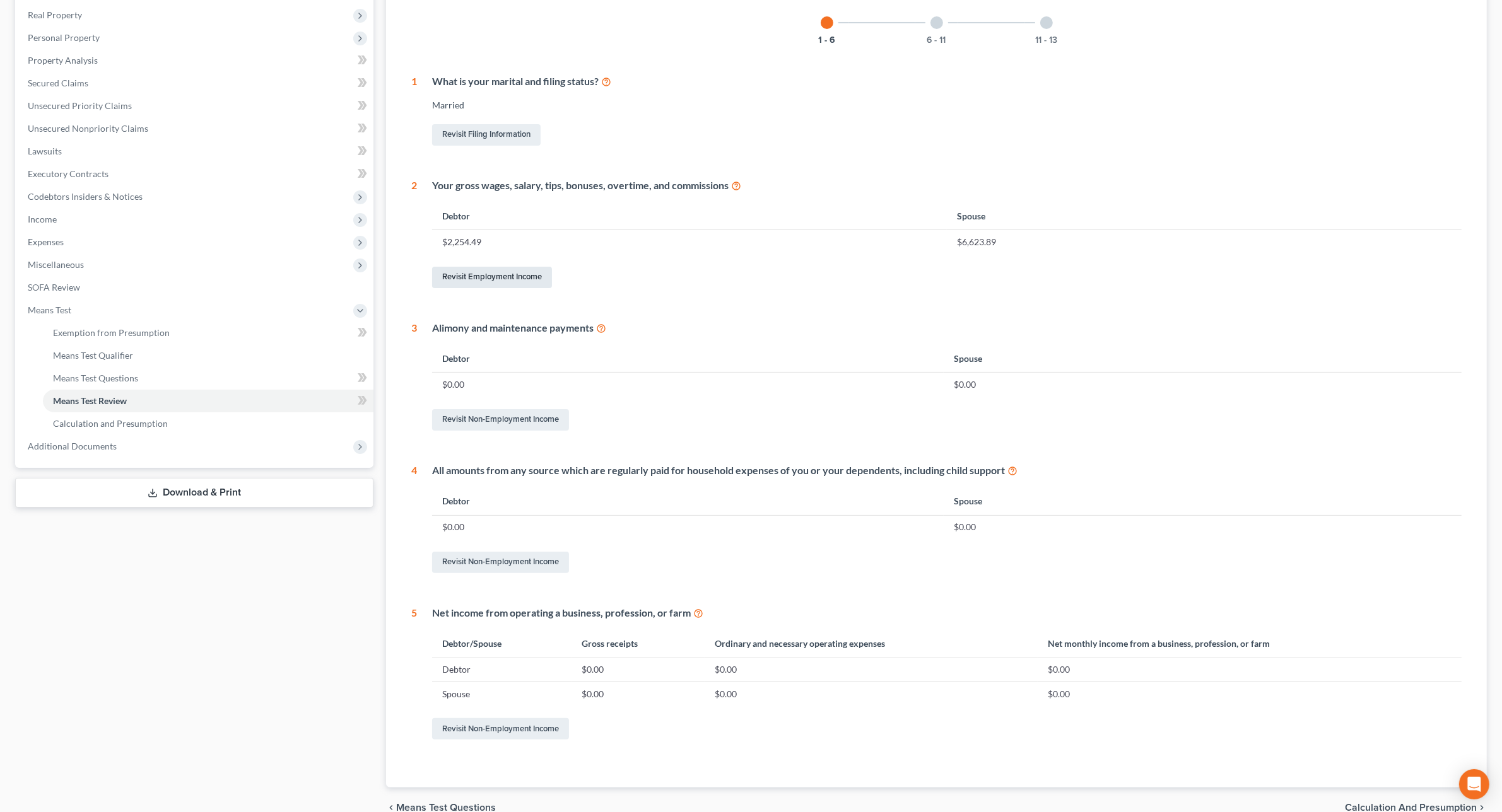
click at [509, 275] on link "Revisit Employment Income" at bounding box center [492, 278] width 120 height 21
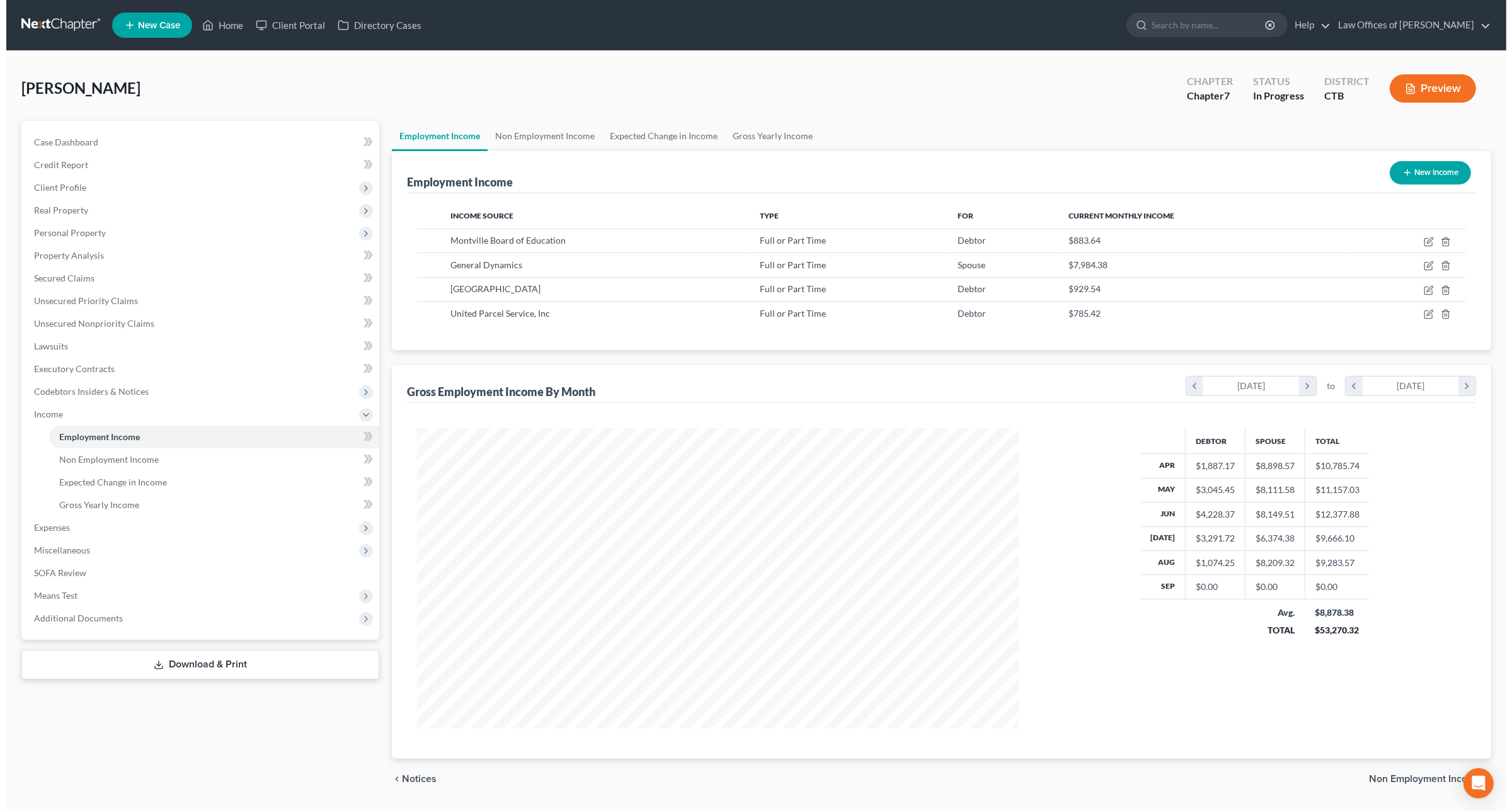
scroll to position [300, 625]
click at [1239, 685] on div "Debtor Spouse Total Apr $1,887.17 $8,898.57 $10,785.74 May $3,045.45 $8,111.58 …" at bounding box center [1248, 578] width 229 height 300
click at [1425, 242] on icon "button" at bounding box center [1422, 242] width 10 height 10
select select "0"
select select "6"
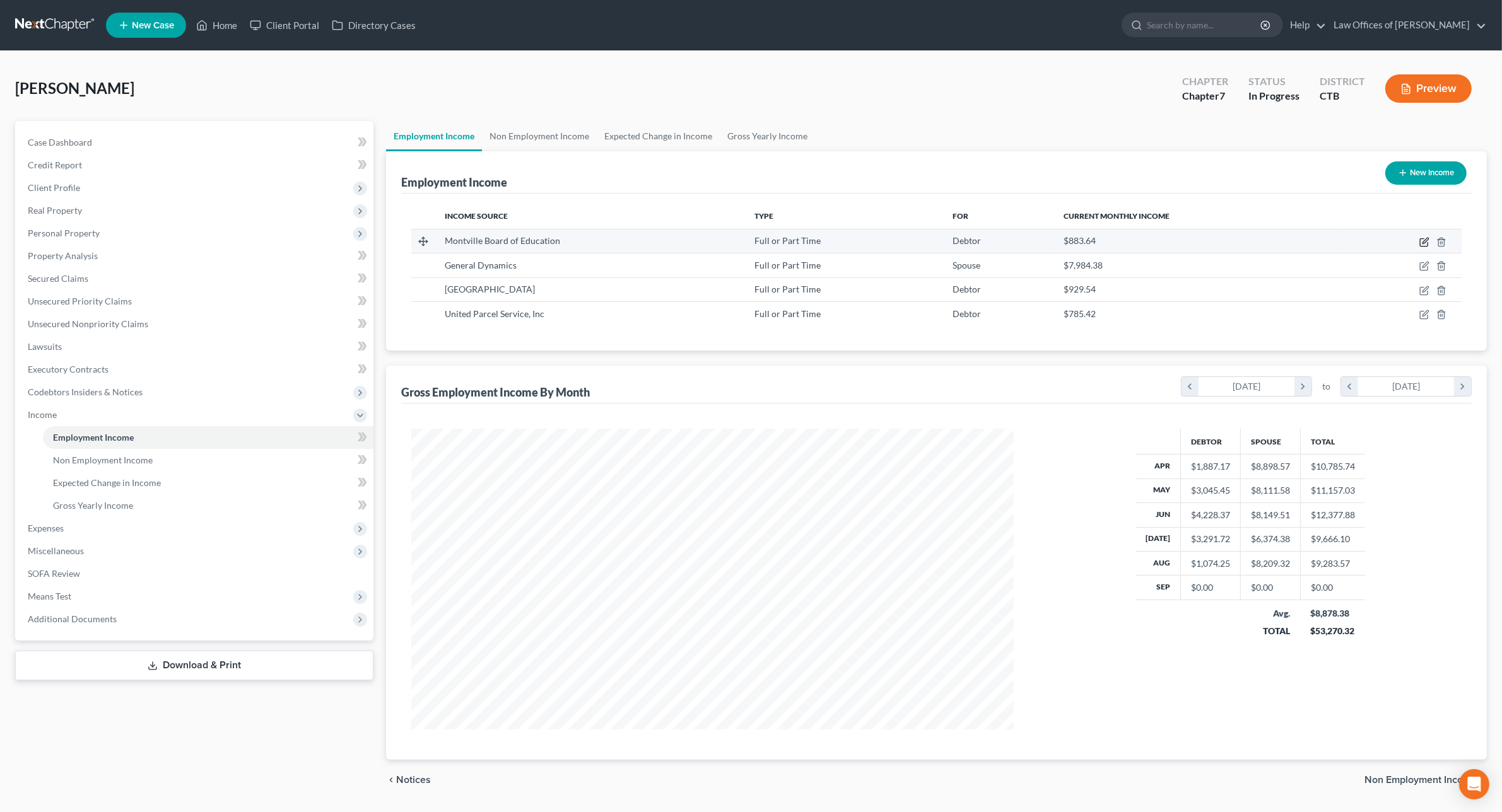
select select "1"
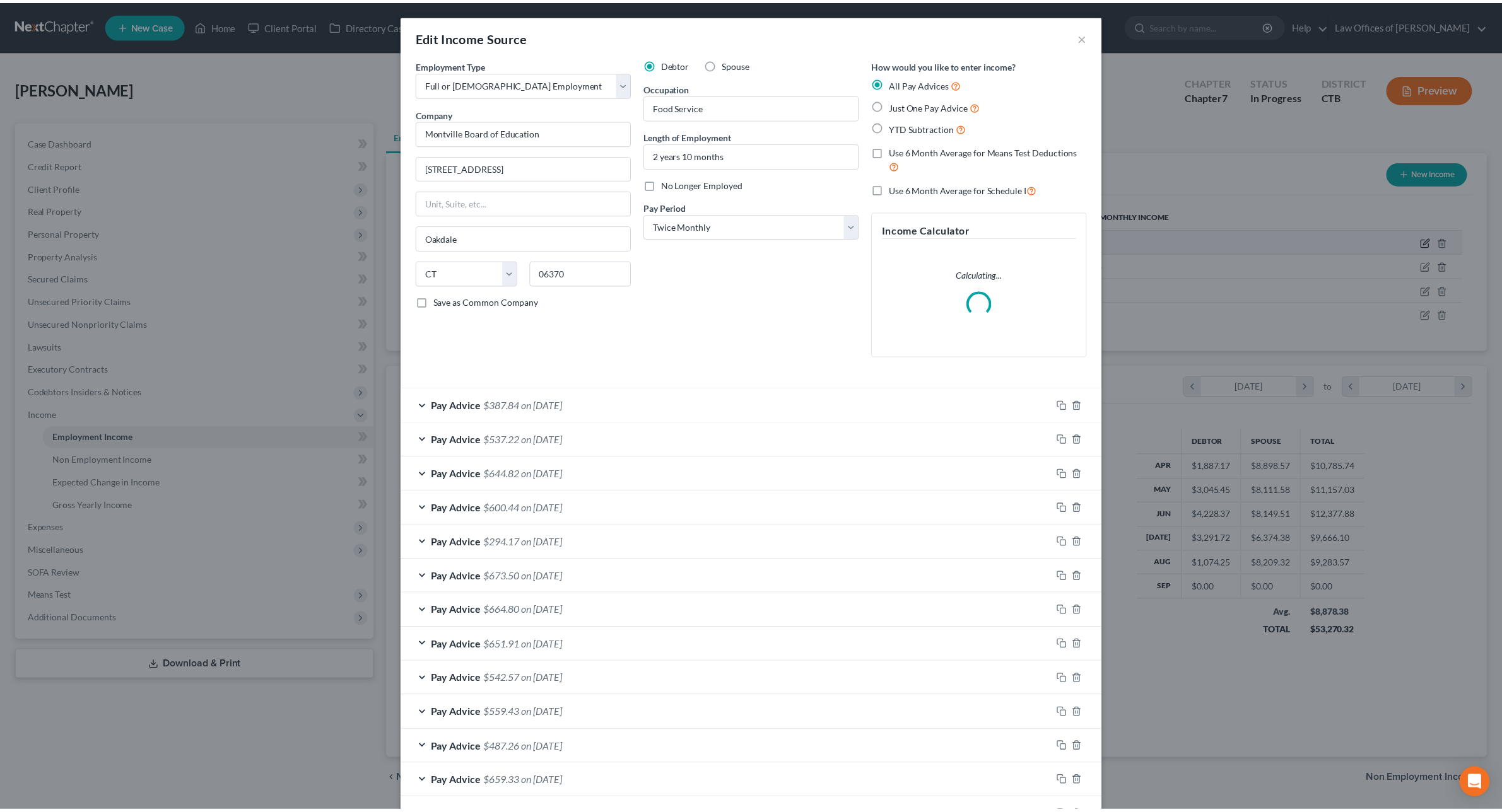
scroll to position [303, 632]
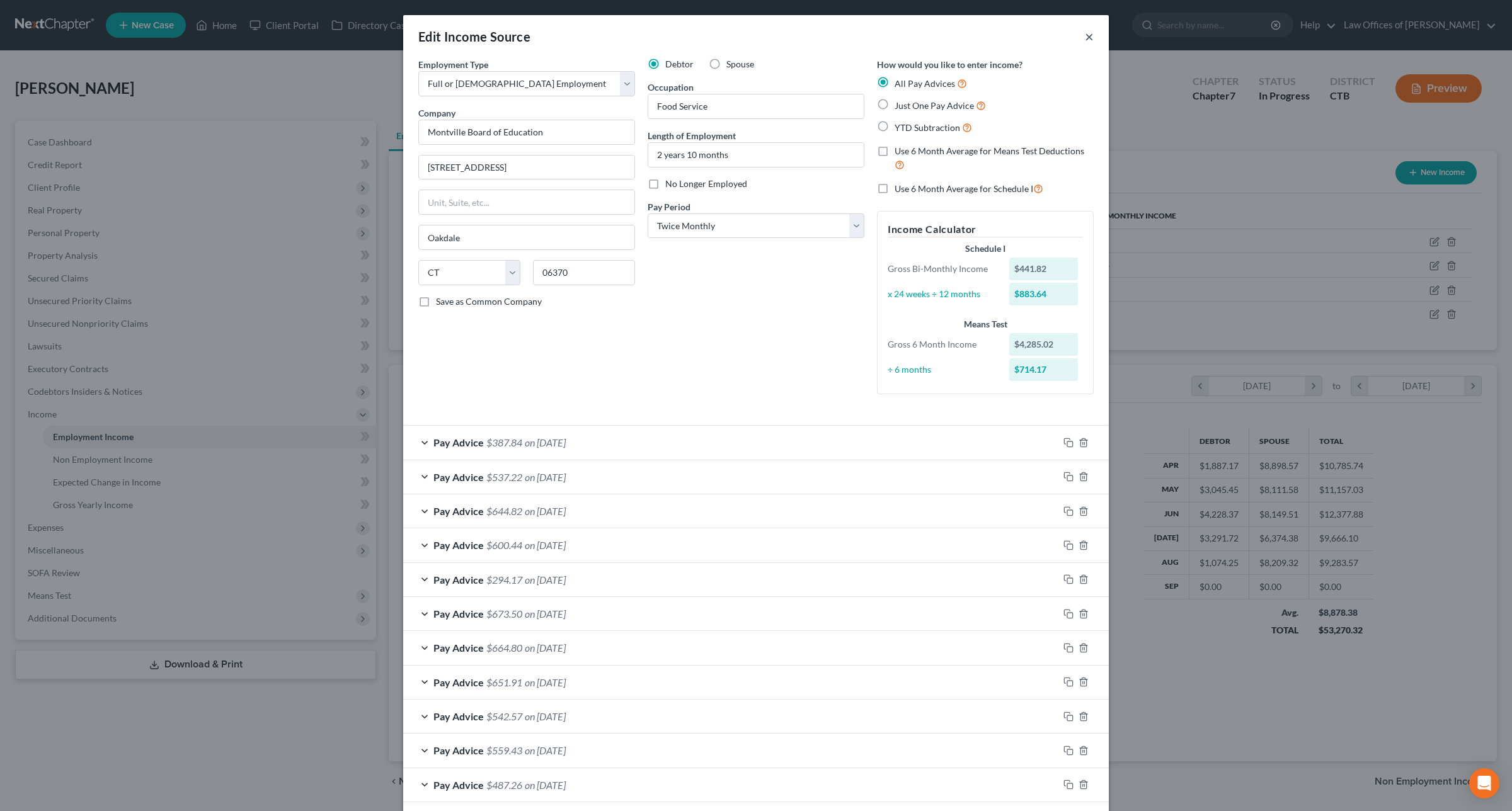
click at [1085, 38] on button "×" at bounding box center [1089, 36] width 9 height 15
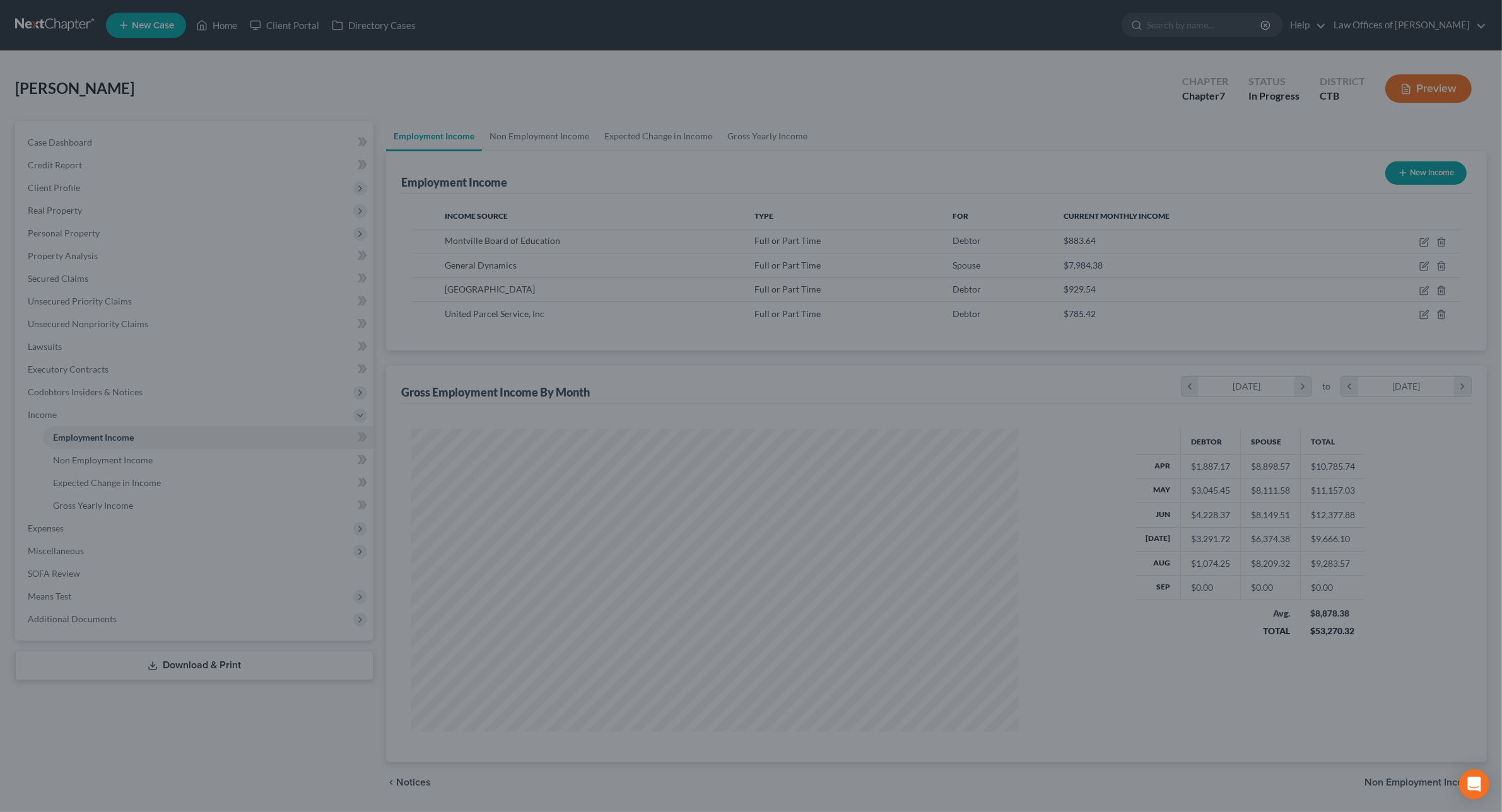
scroll to position [630351, 630166]
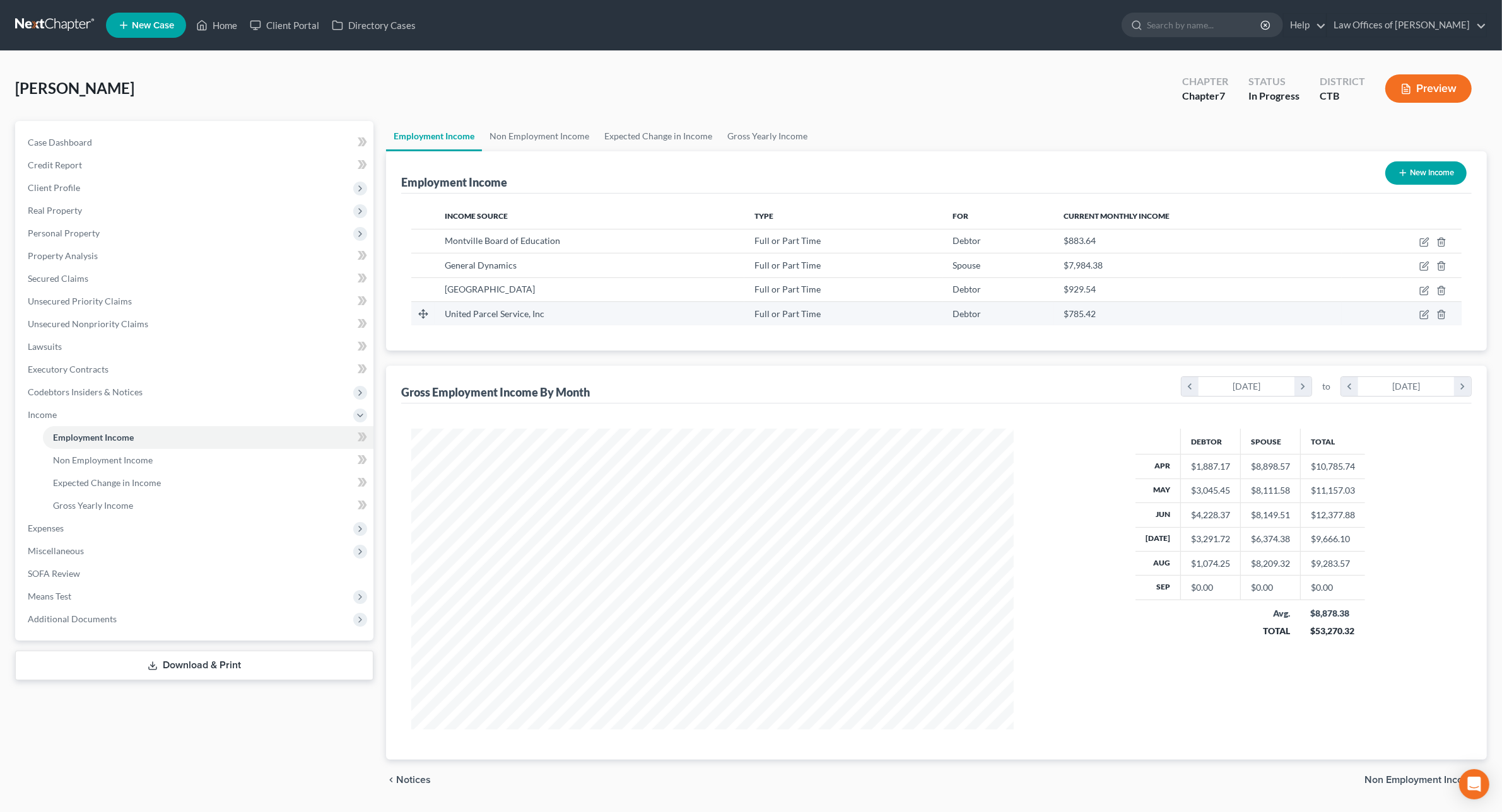
click at [1423, 320] on td at bounding box center [1401, 313] width 120 height 24
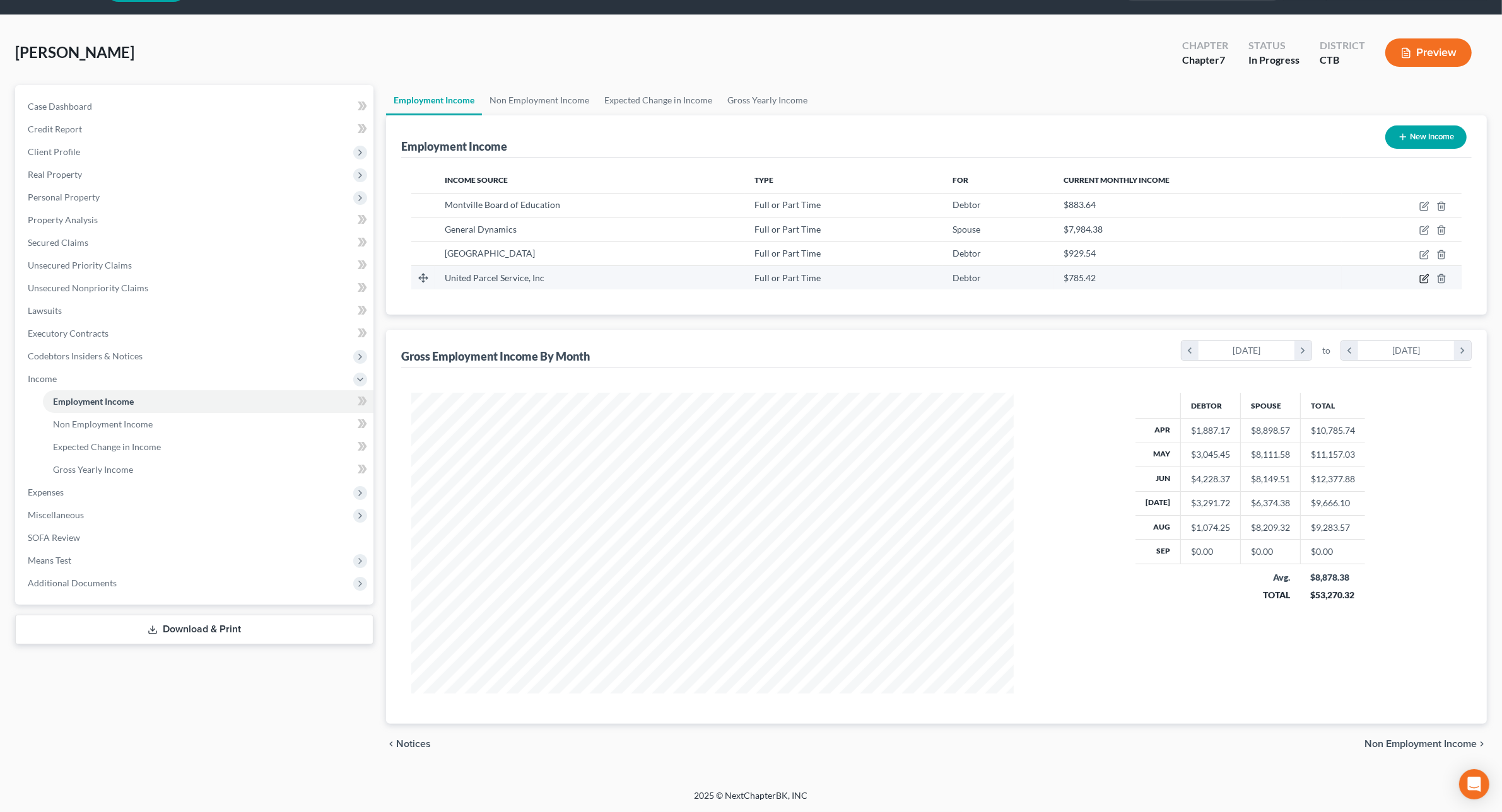
click at [1424, 280] on icon "button" at bounding box center [1425, 277] width 6 height 6
select select "0"
select select "10"
select select "3"
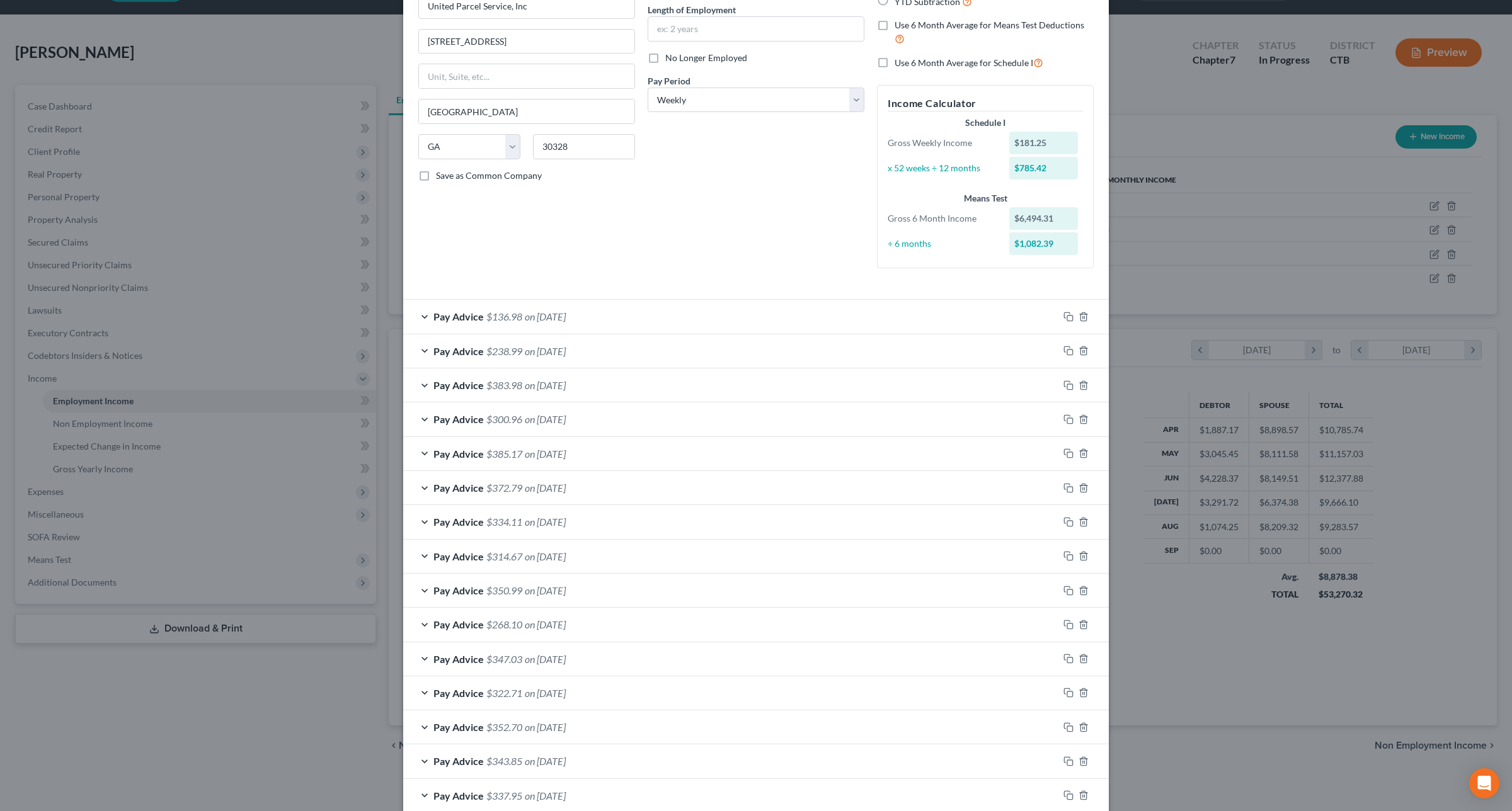
scroll to position [157, 0]
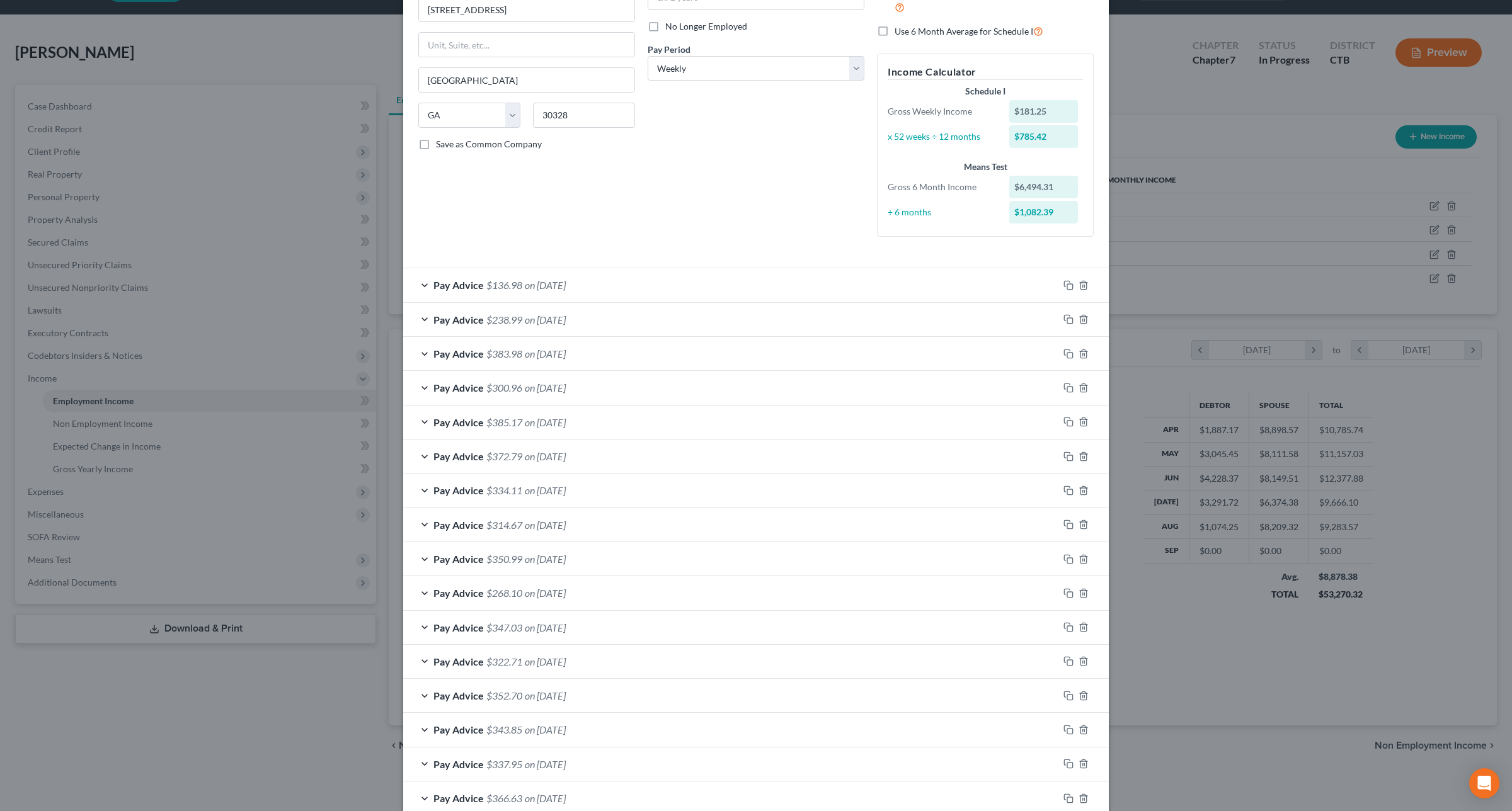
click at [1263, 94] on div "Edit Income Source × Employment Type * Select Full or Part Time Employment Self…" at bounding box center [756, 405] width 1512 height 811
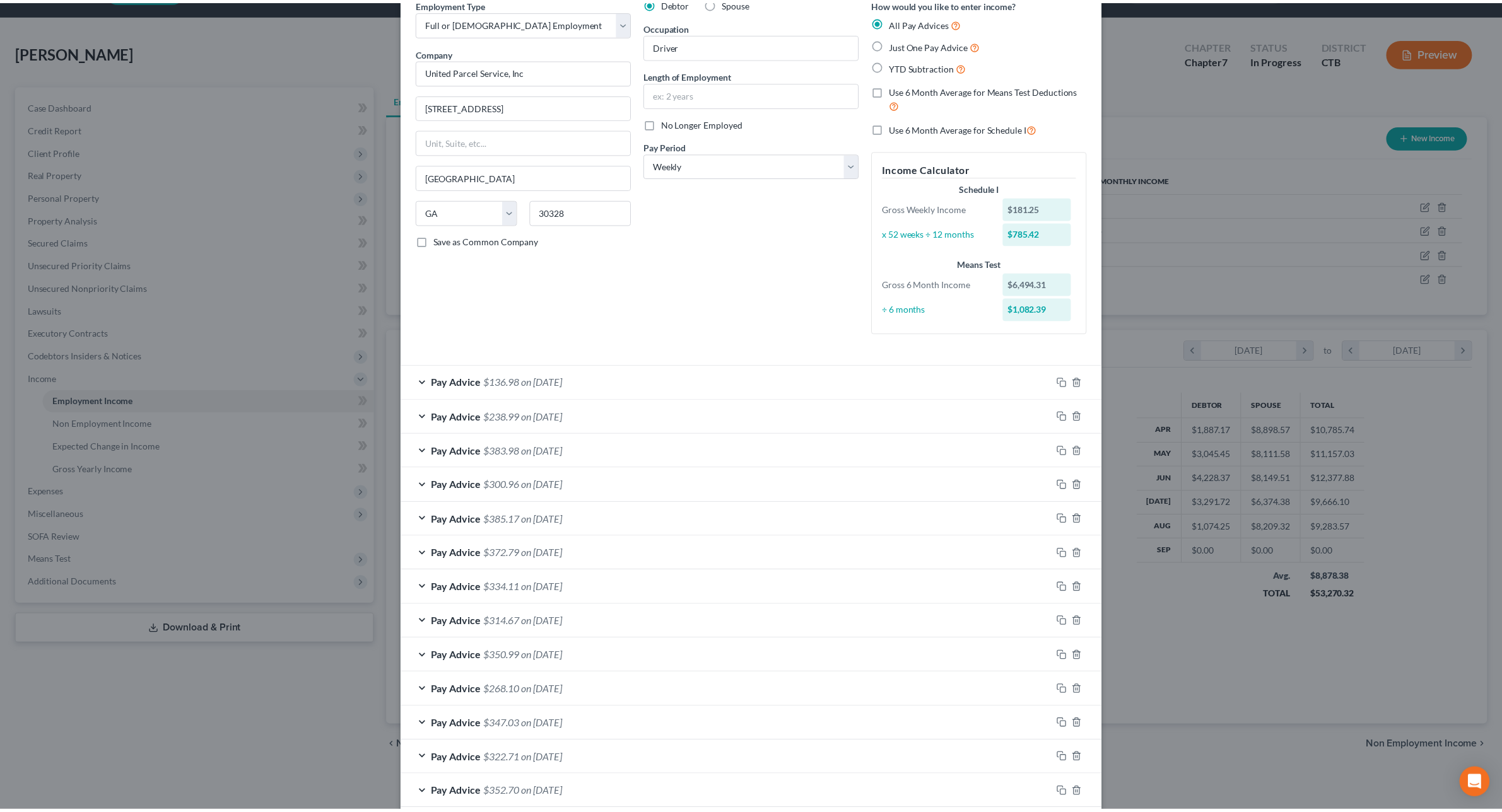
scroll to position [0, 0]
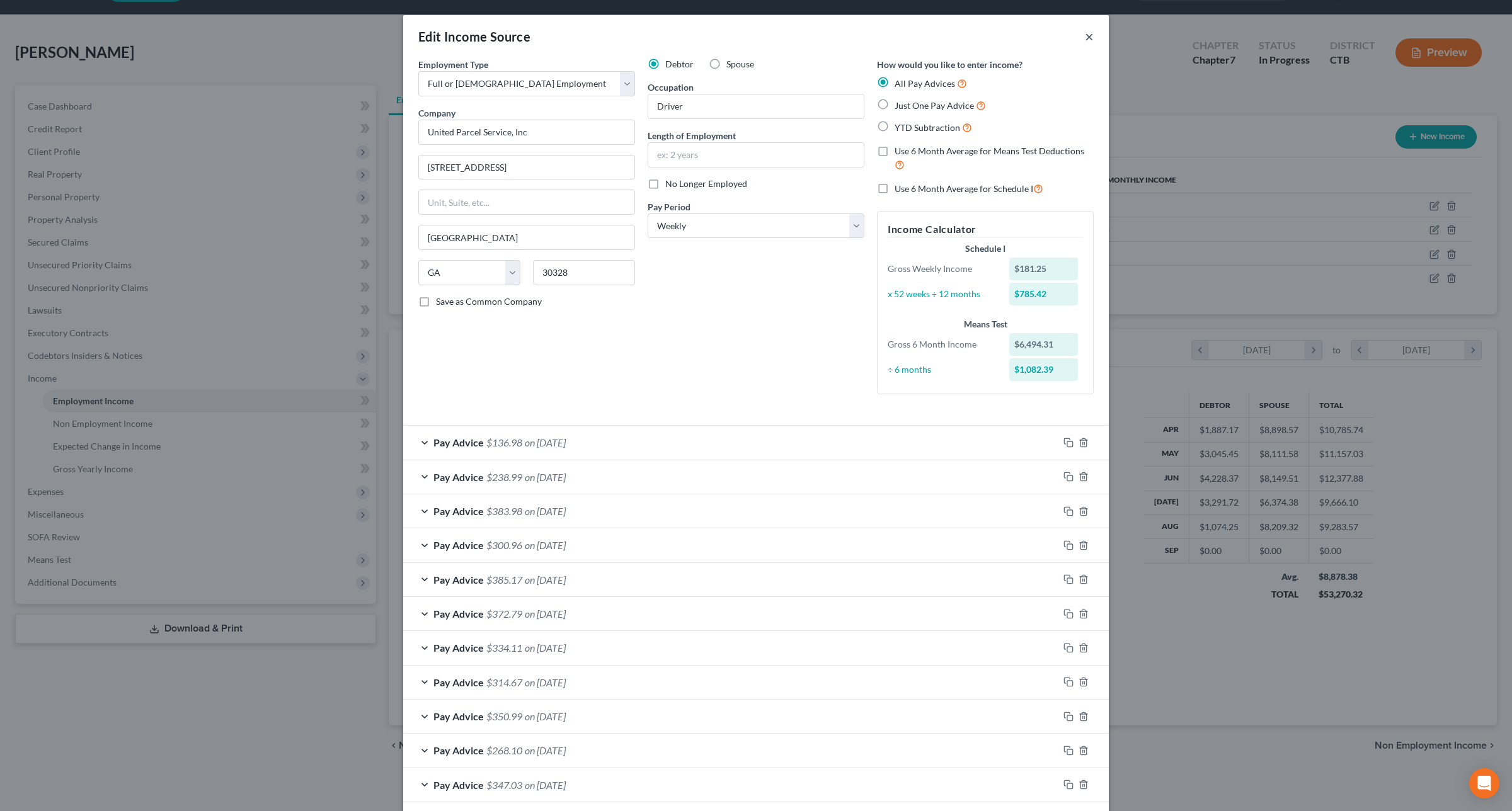
click at [1085, 36] on button "×" at bounding box center [1089, 36] width 9 height 15
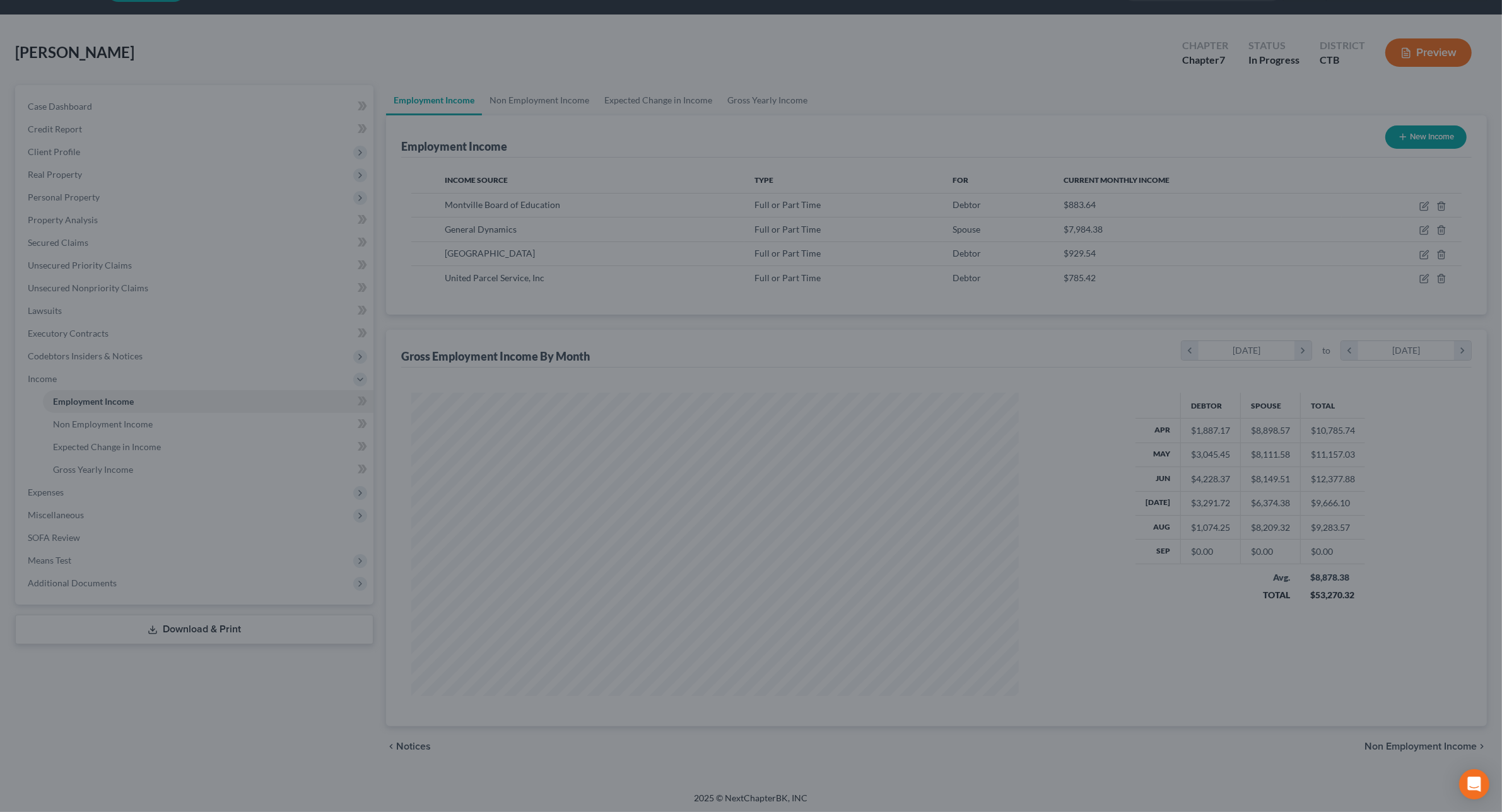
scroll to position [630351, 630166]
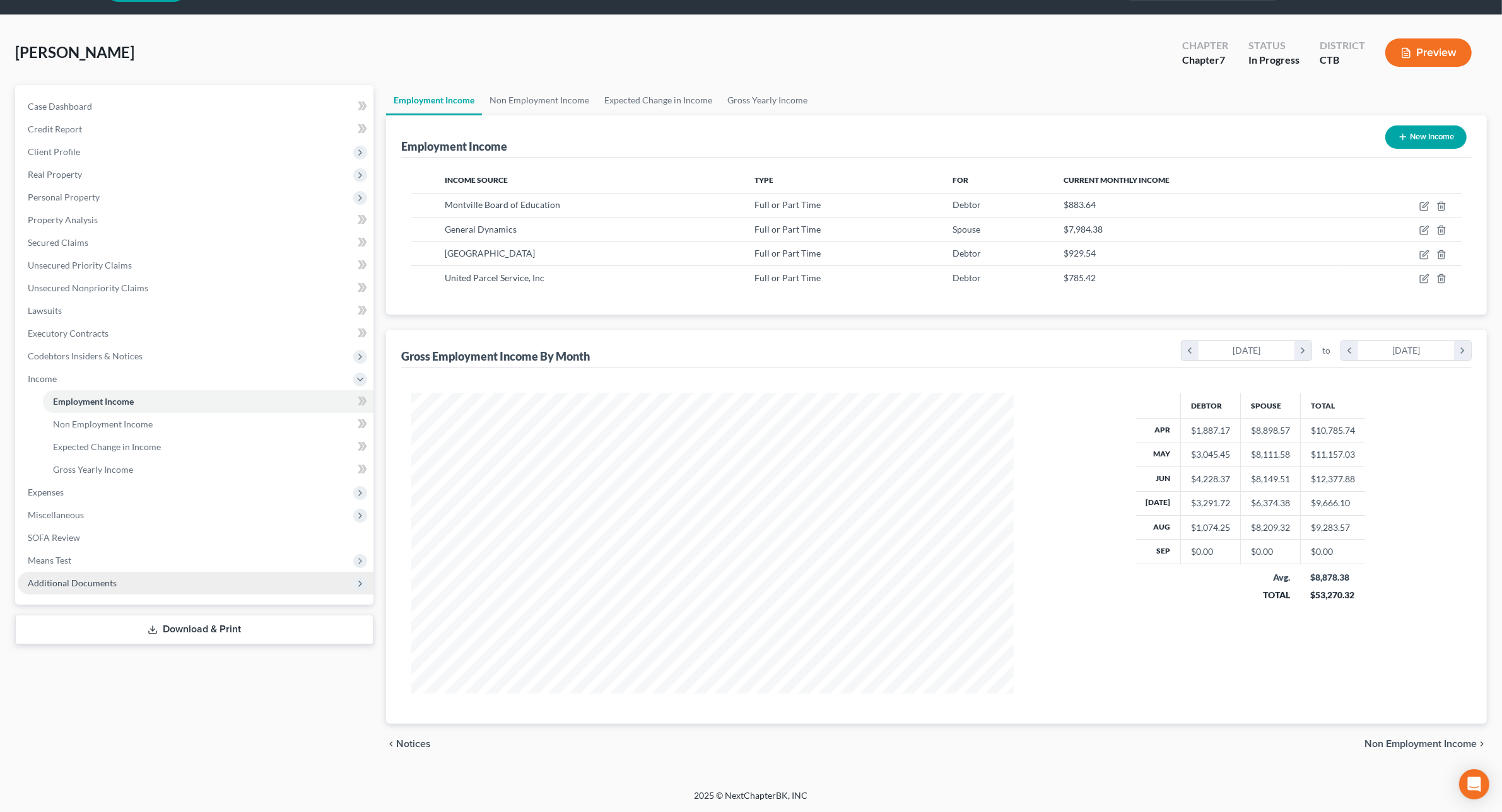
click at [102, 582] on span "Additional Documents" at bounding box center [72, 582] width 89 height 11
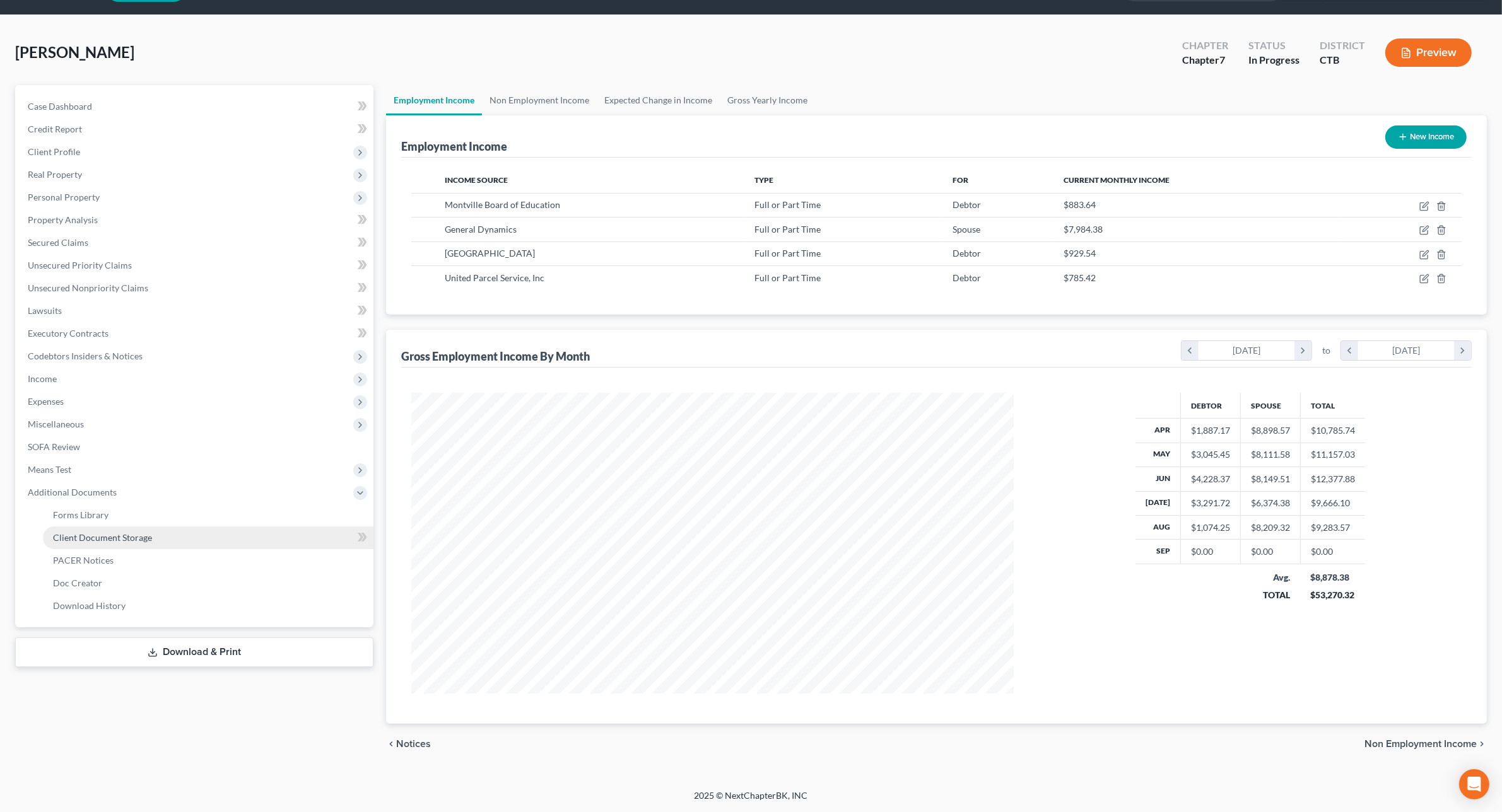
click at [102, 533] on span "Client Document Storage" at bounding box center [102, 537] width 99 height 11
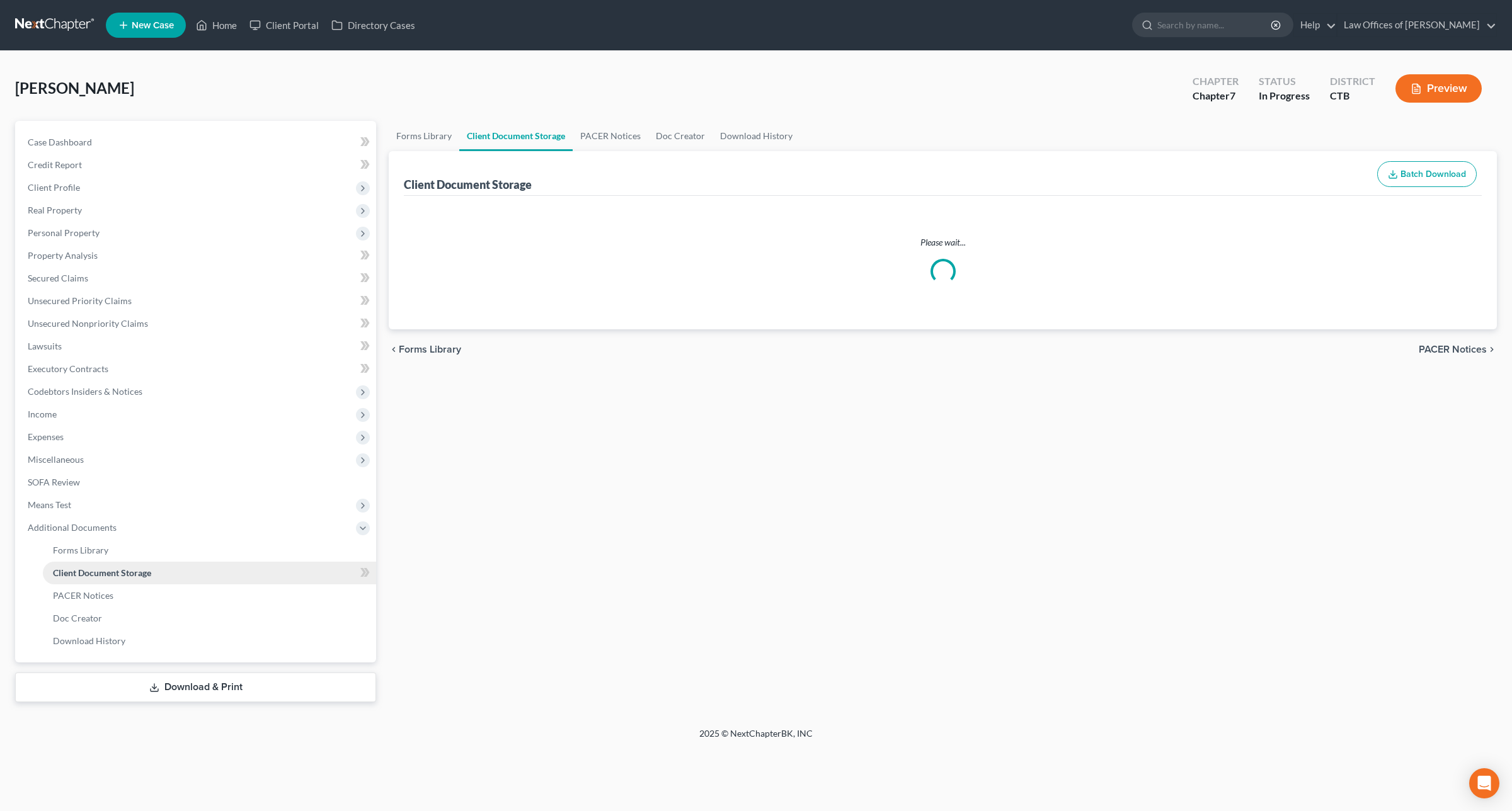
select select "0"
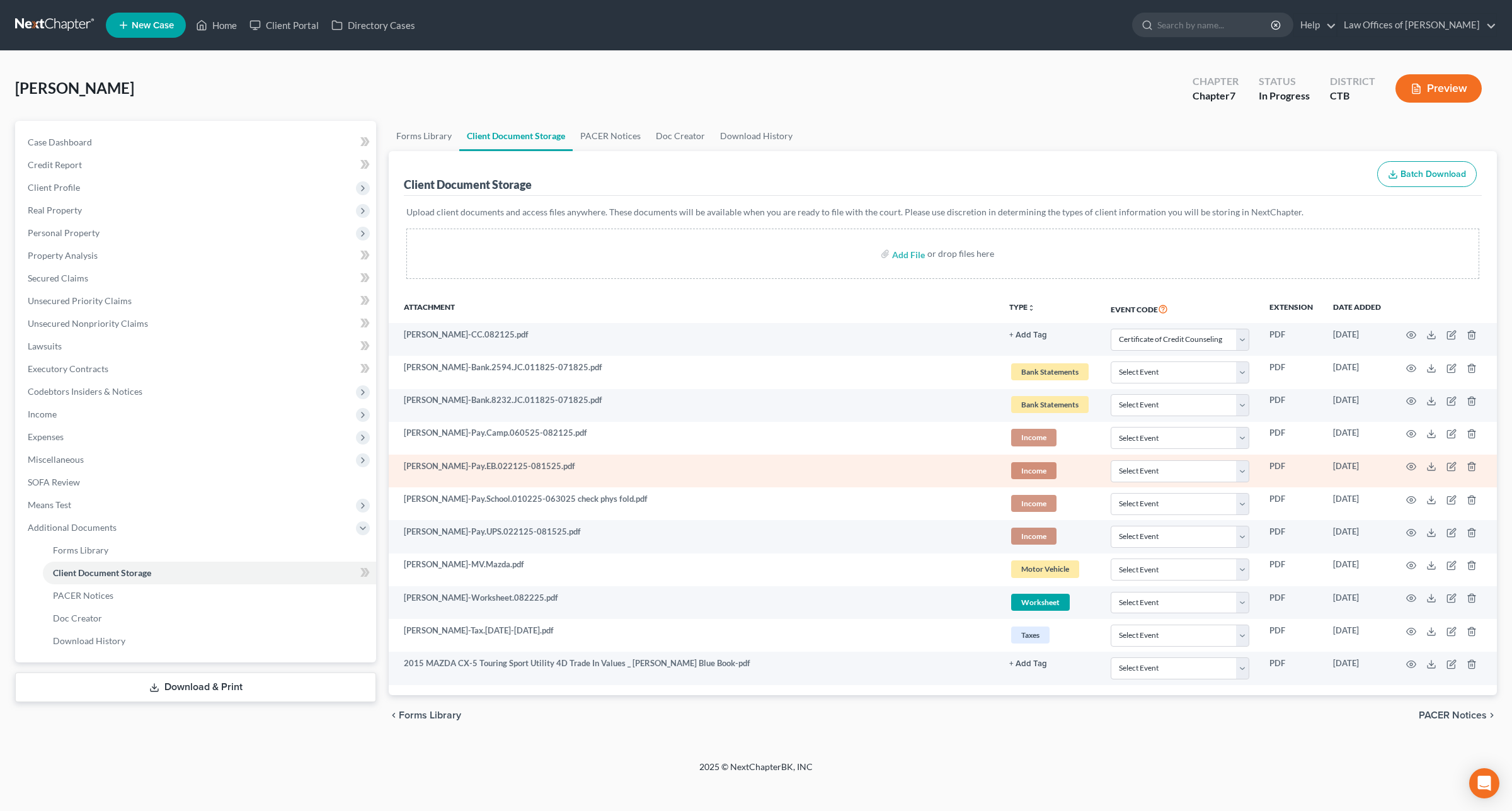
drag, startPoint x: 637, startPoint y: 505, endPoint x: 891, endPoint y: 481, distance: 255.1
click at [891, 481] on tbody "Worden-CC.082125.pdf + Add Tag Select an option or create one Bank Statements B…" at bounding box center [942, 504] width 1108 height 362
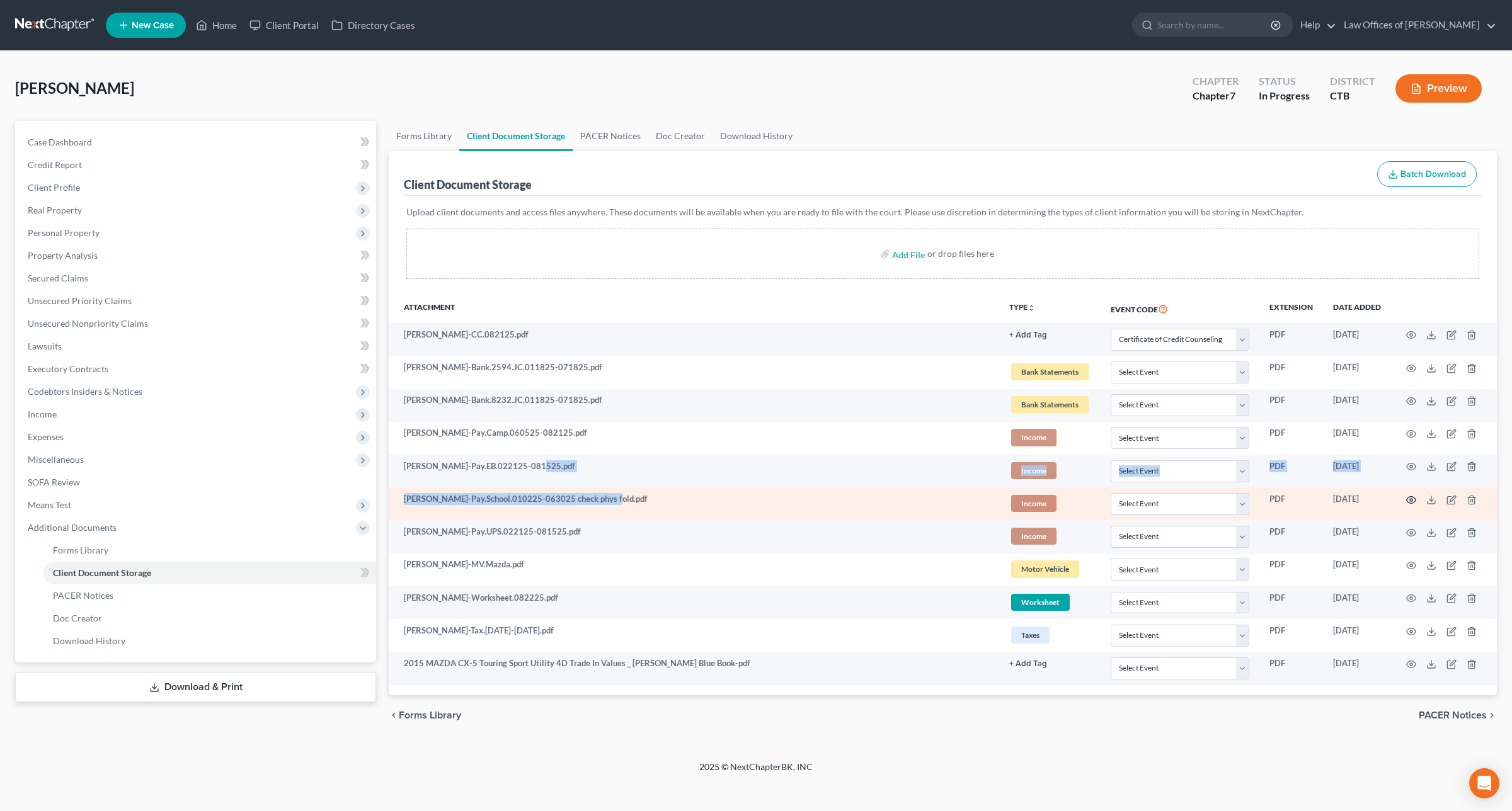
click at [1416, 502] on icon "button" at bounding box center [1411, 500] width 9 height 7
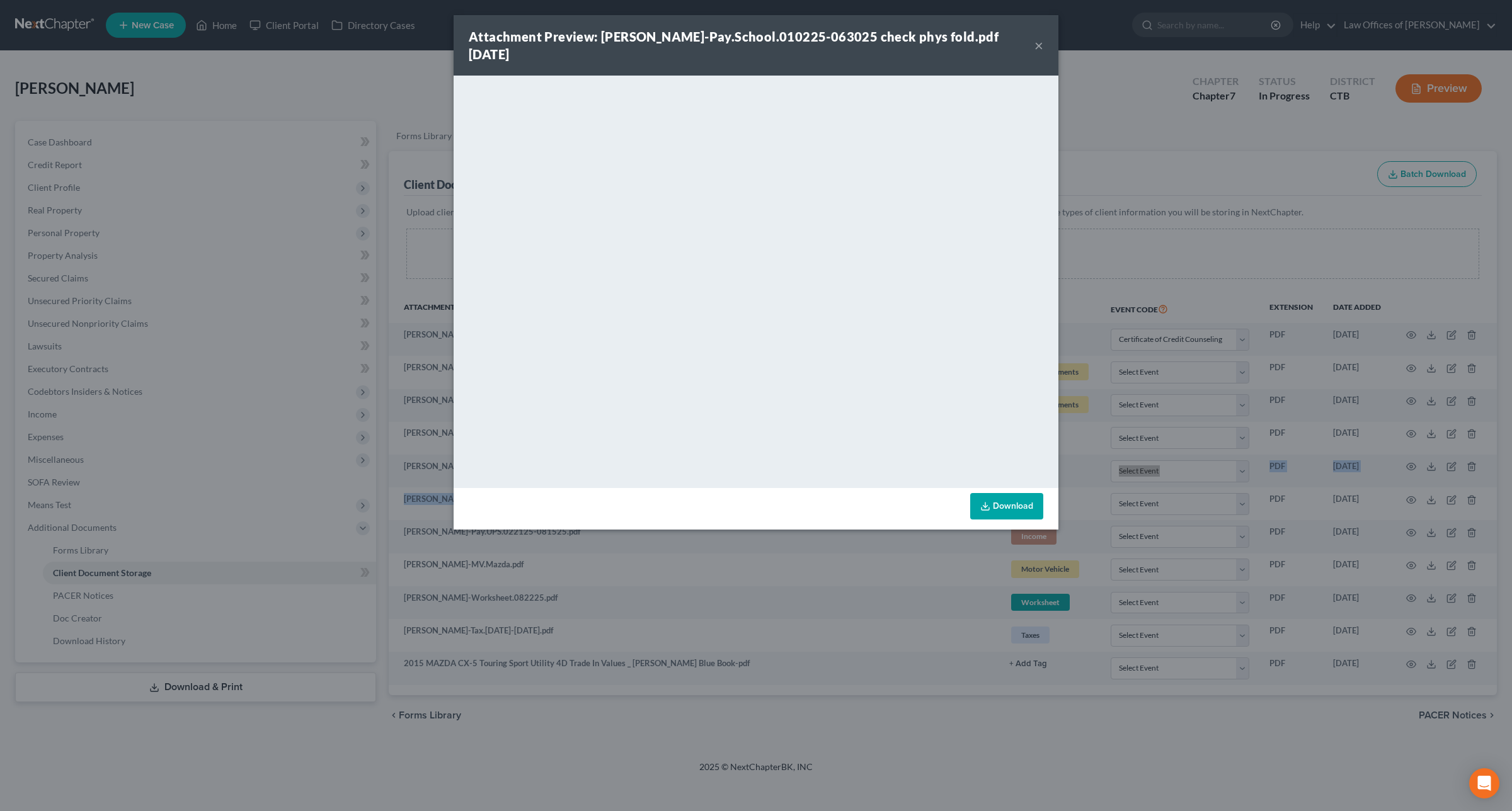
click at [1013, 493] on link "Download" at bounding box center [1007, 506] width 73 height 26
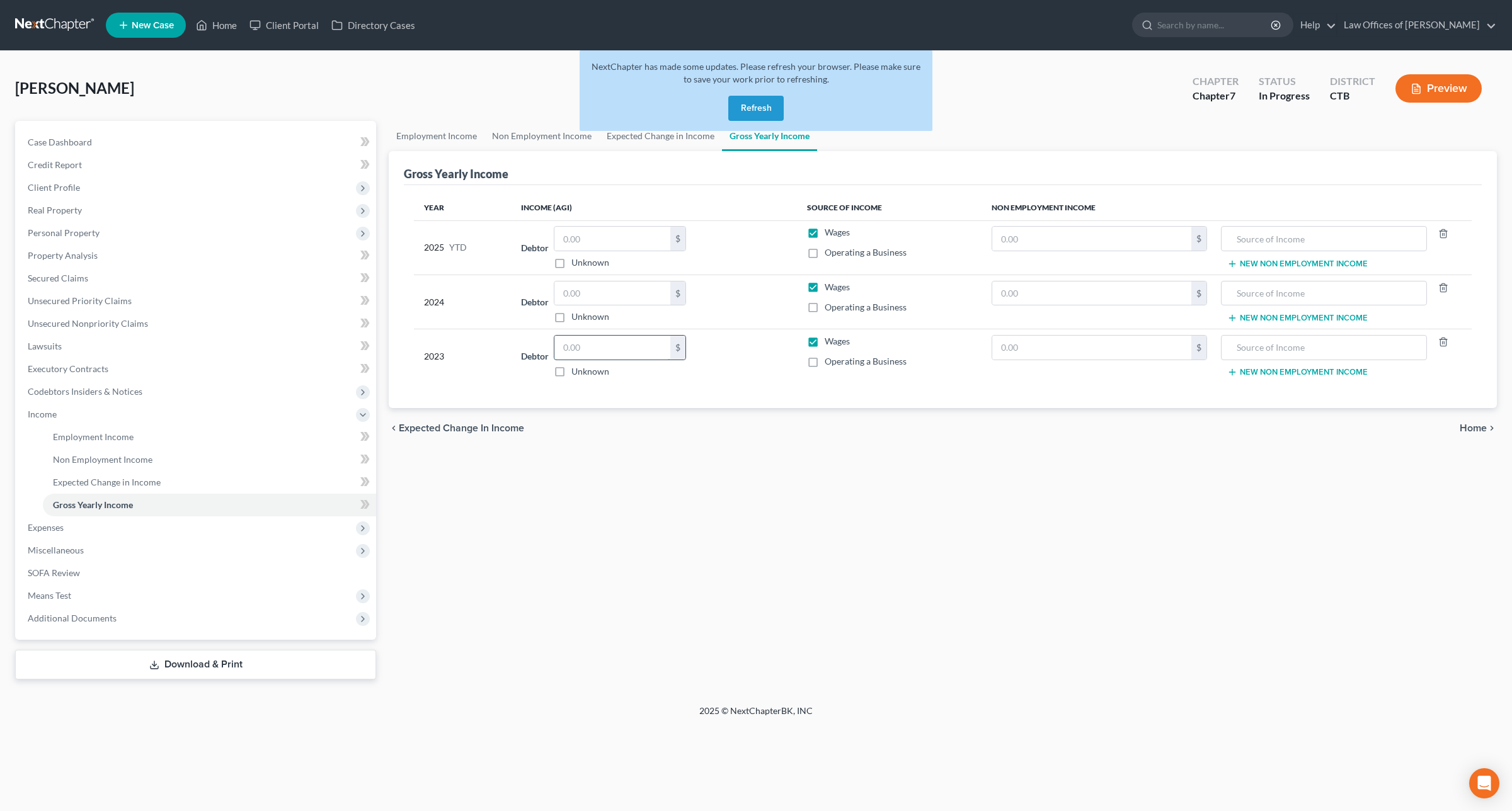
click at [614, 351] on input "text" at bounding box center [612, 347] width 116 height 24
type input "22,580"
click at [616, 284] on input "text" at bounding box center [612, 293] width 116 height 24
type input "31,850"
click at [731, 356] on div "Debtor 22,580.00 $ Unknown Balance Undetermined 22,580 $ Unknown" at bounding box center [654, 357] width 266 height 43
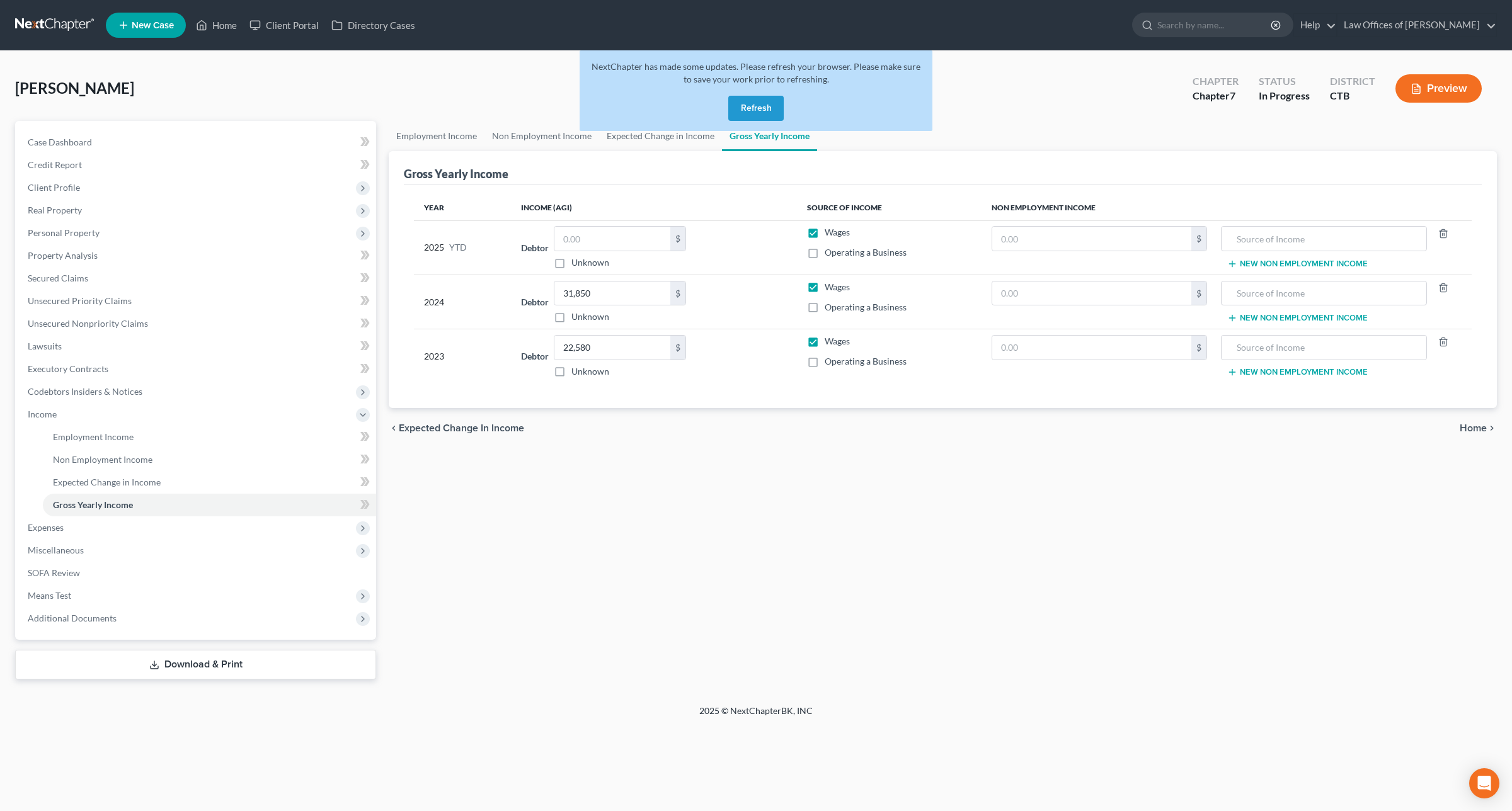
click at [760, 104] on button "Refresh" at bounding box center [756, 108] width 56 height 25
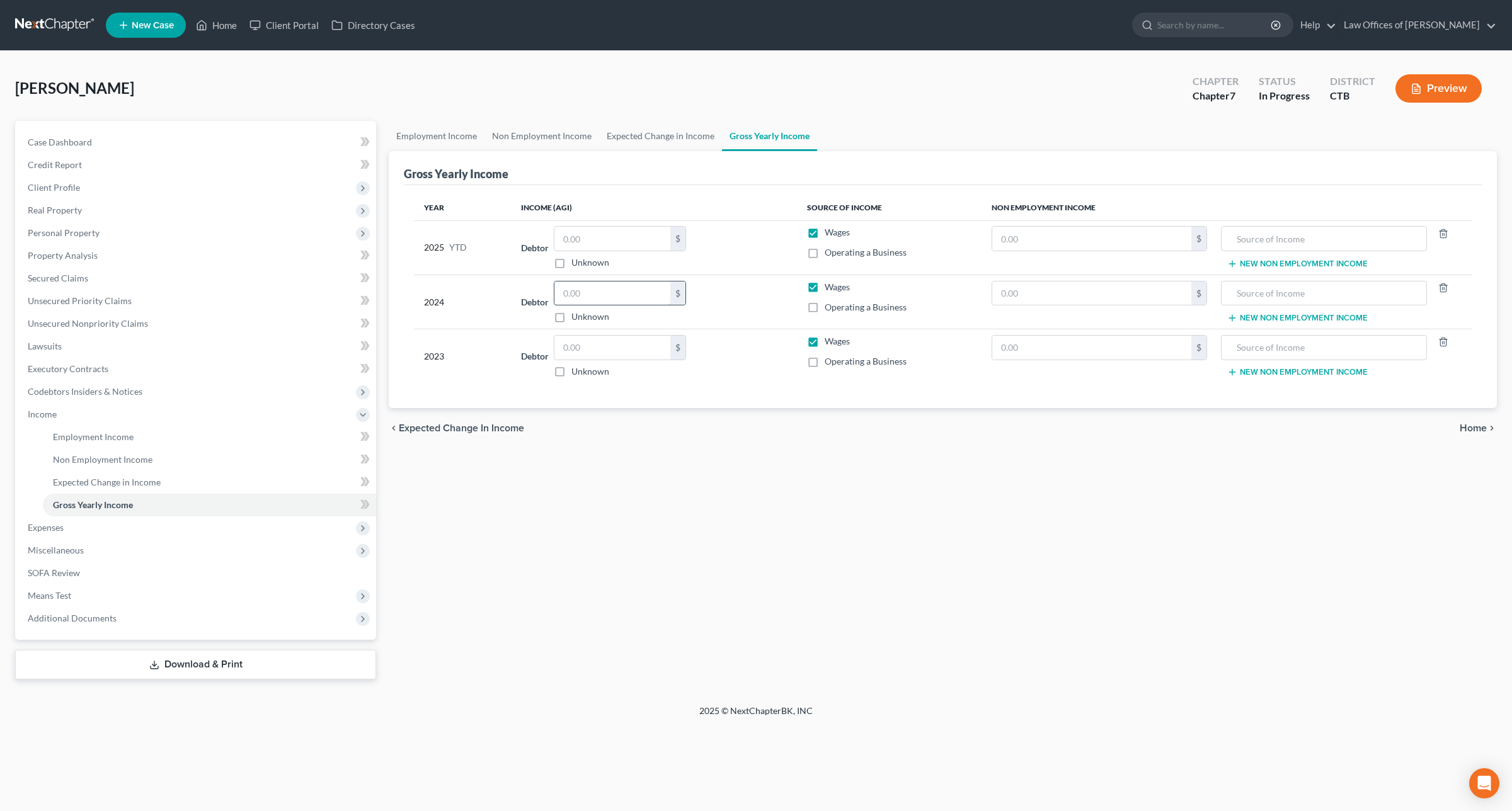
click at [612, 295] on input "text" at bounding box center [612, 293] width 116 height 24
type input "31,850"
click at [609, 347] on input "text" at bounding box center [612, 347] width 116 height 24
click at [1151, 292] on input "text" at bounding box center [1091, 293] width 199 height 24
type input "1,112"
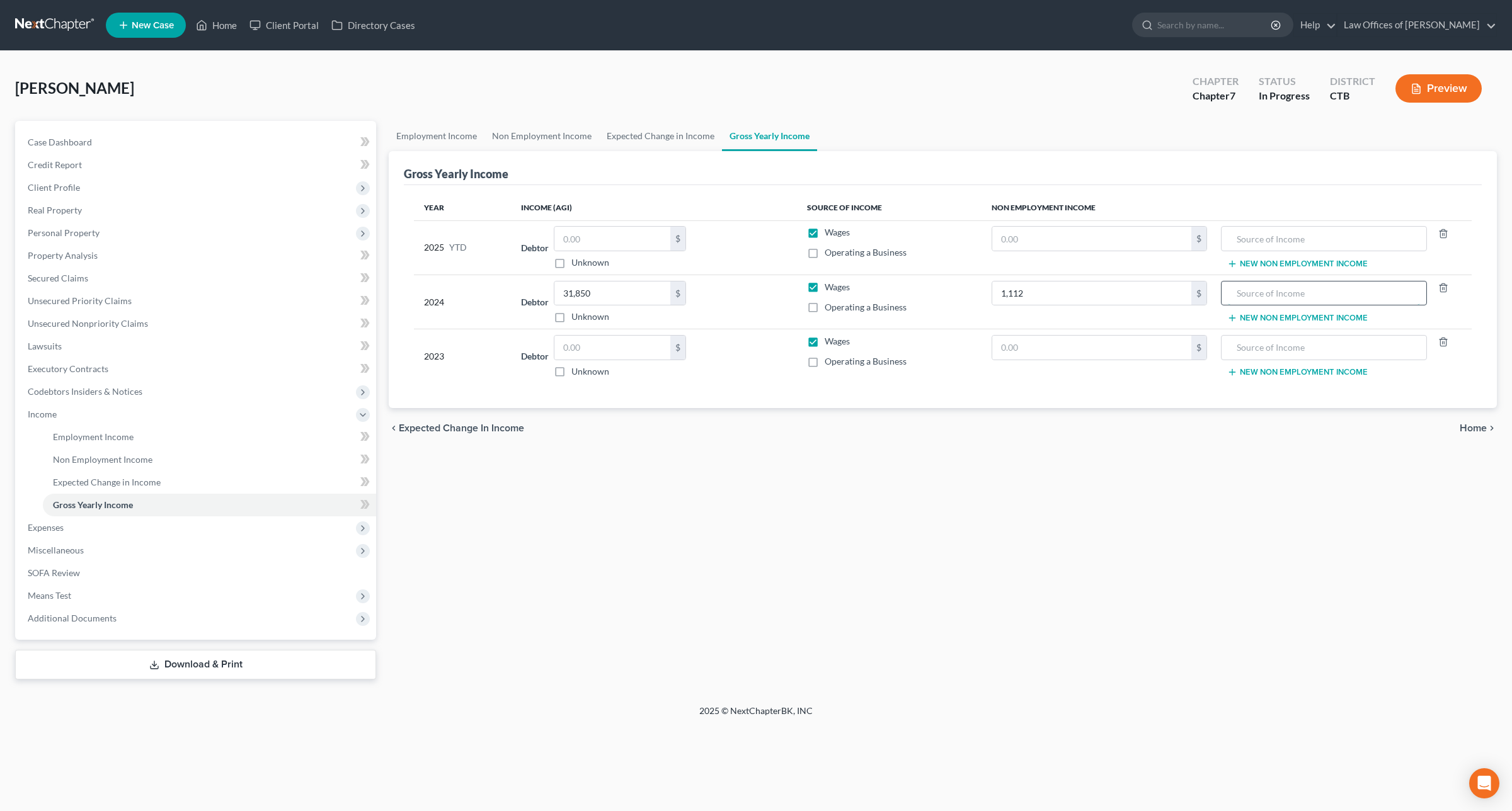
click at [1384, 295] on input "text" at bounding box center [1323, 293] width 192 height 24
type input "Unemployment"
click at [1308, 494] on div "Employment Income Non Employment Income Expected Change in Income Gross Yearly …" at bounding box center [942, 400] width 1120 height 559
click at [1029, 572] on div "Employment Income Non Employment Income Expected Change in Income Gross Yearly …" at bounding box center [942, 400] width 1120 height 559
click at [620, 350] on input "text" at bounding box center [612, 347] width 116 height 24
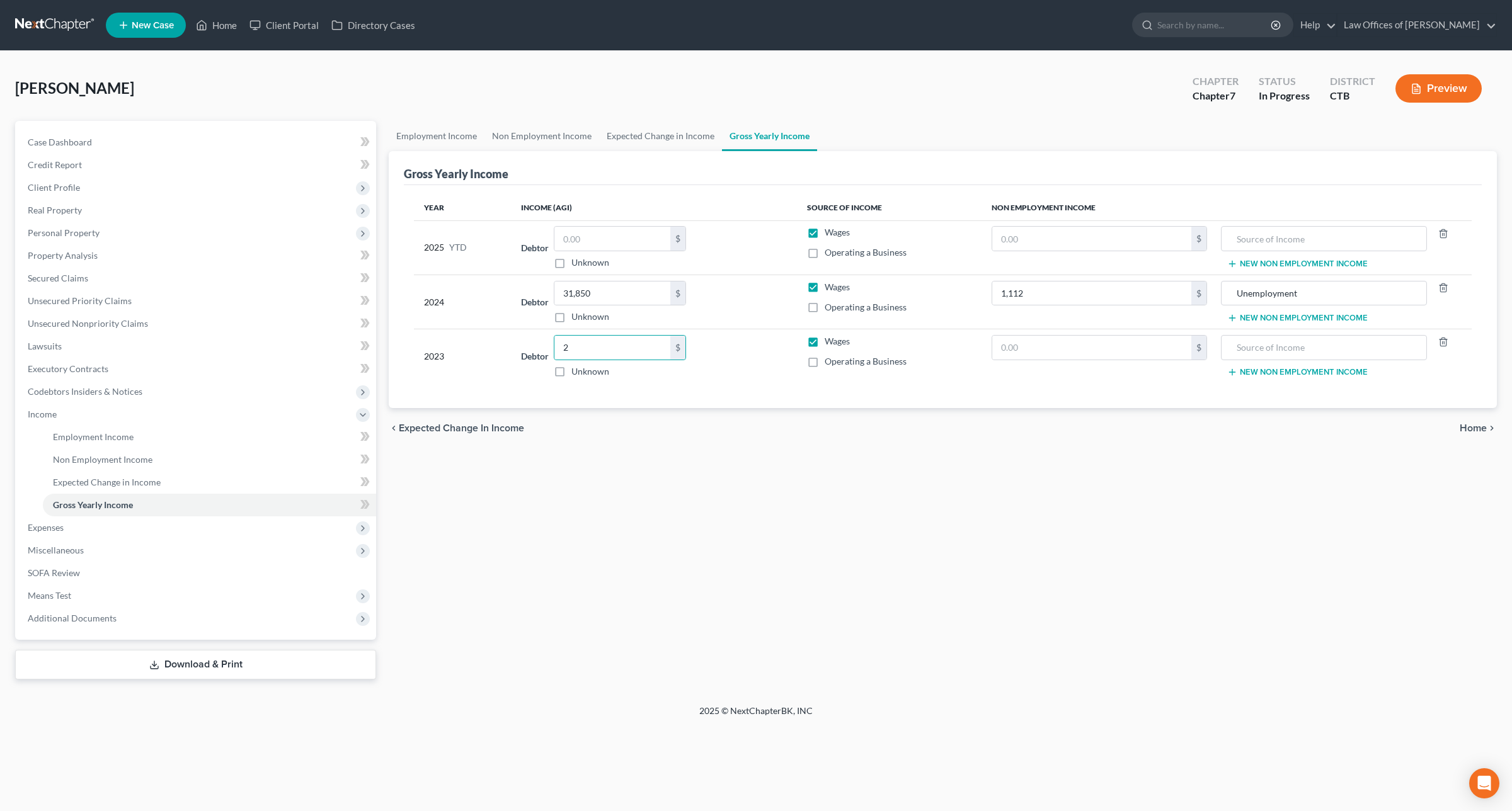
click at [624, 795] on div "Home New Case Client Portal Directory Cases Law Offices of [PERSON_NAME] [EMAIL…" at bounding box center [756, 405] width 1512 height 811
click at [591, 344] on input "2" at bounding box center [612, 347] width 116 height 24
type input "22,275"
click at [747, 397] on div "Year Income (AGI) Source of Income Non Employment Income 2025 YTD Debtor $ Unkn…" at bounding box center [942, 297] width 1078 height 224
click at [1128, 345] on input "text" at bounding box center [1091, 347] width 199 height 24
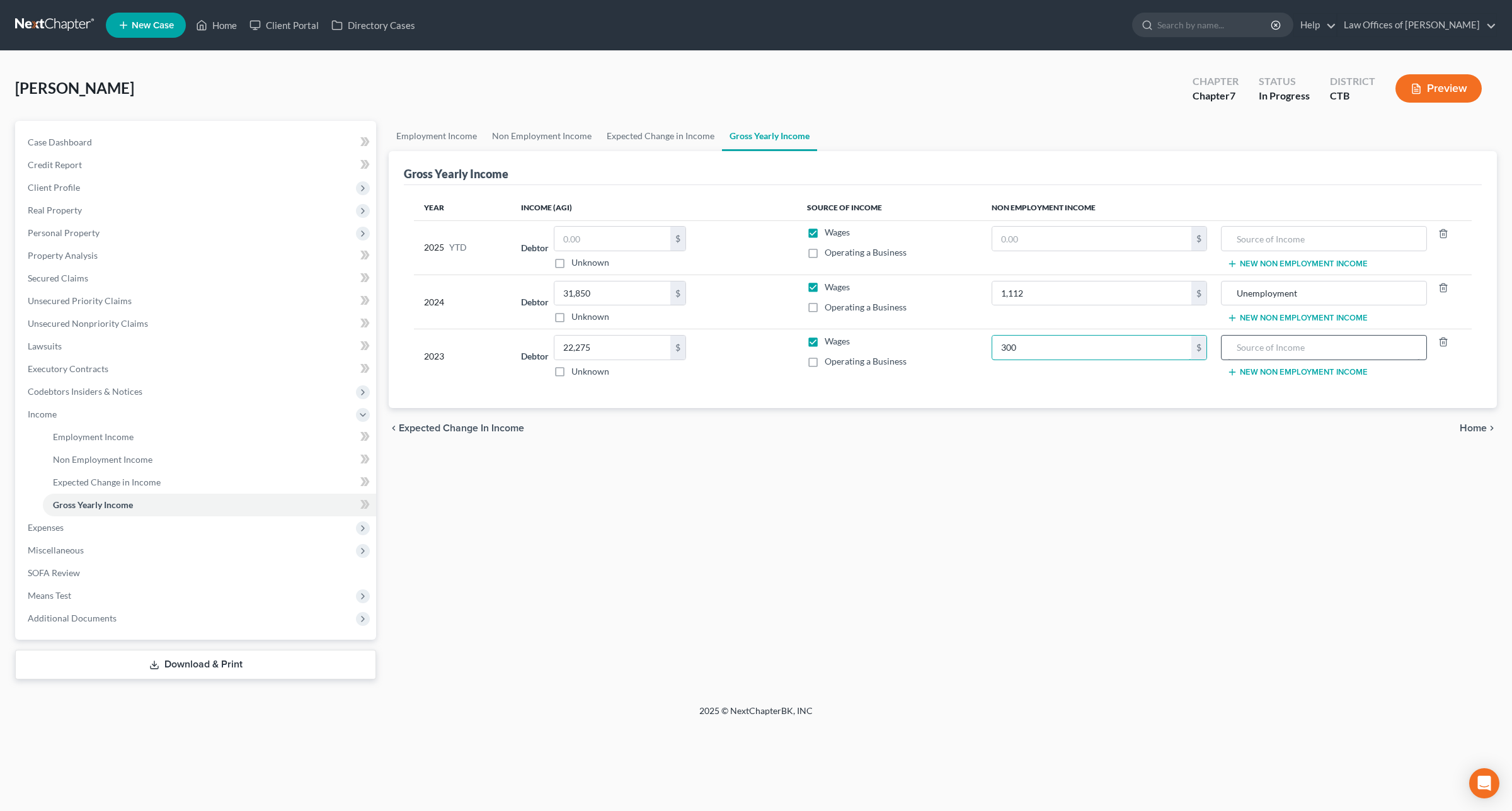
type input "300"
click at [1312, 353] on input "text" at bounding box center [1323, 347] width 192 height 24
type input "Interest Income"
